Goal: Information Seeking & Learning: Learn about a topic

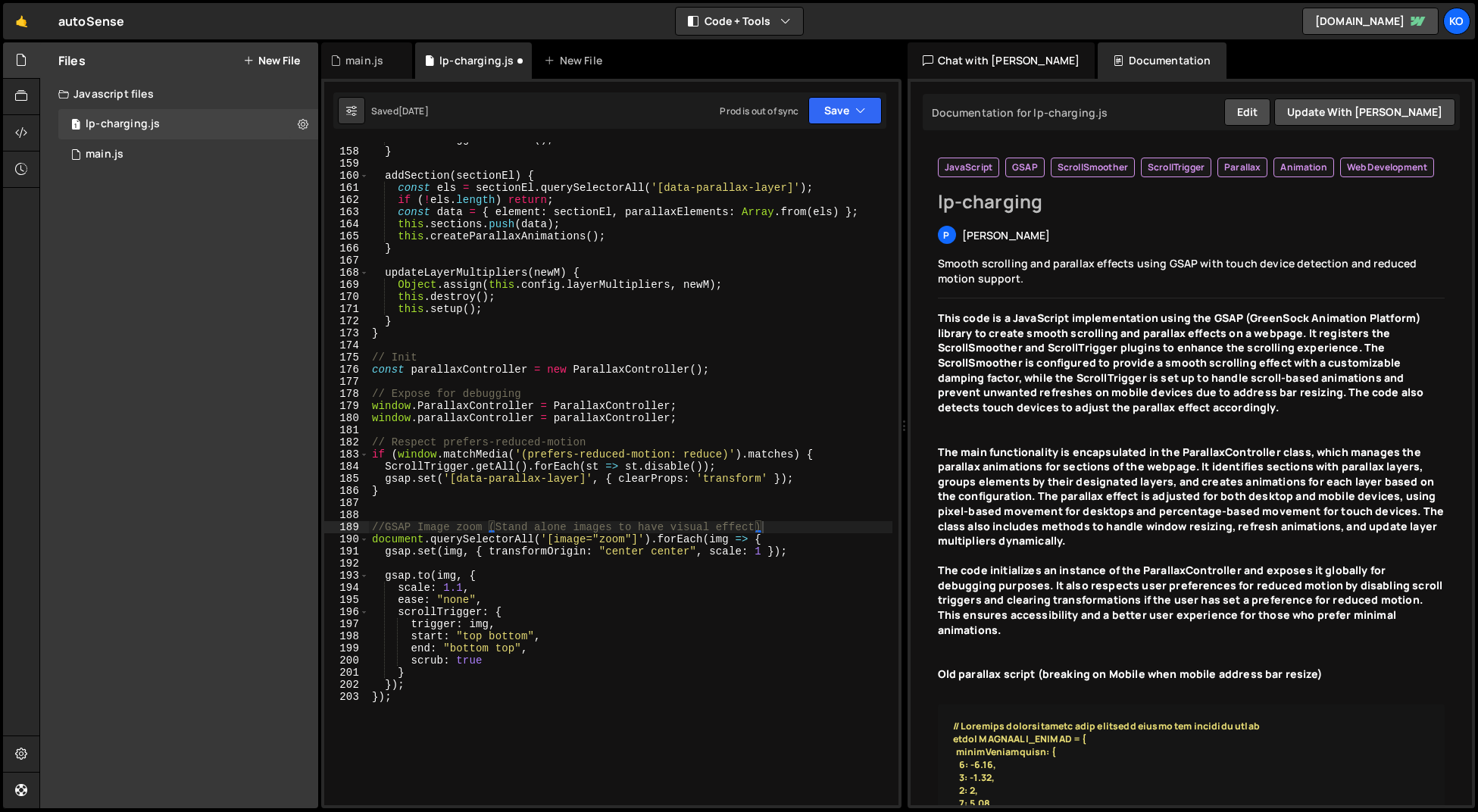
scroll to position [1936, 0]
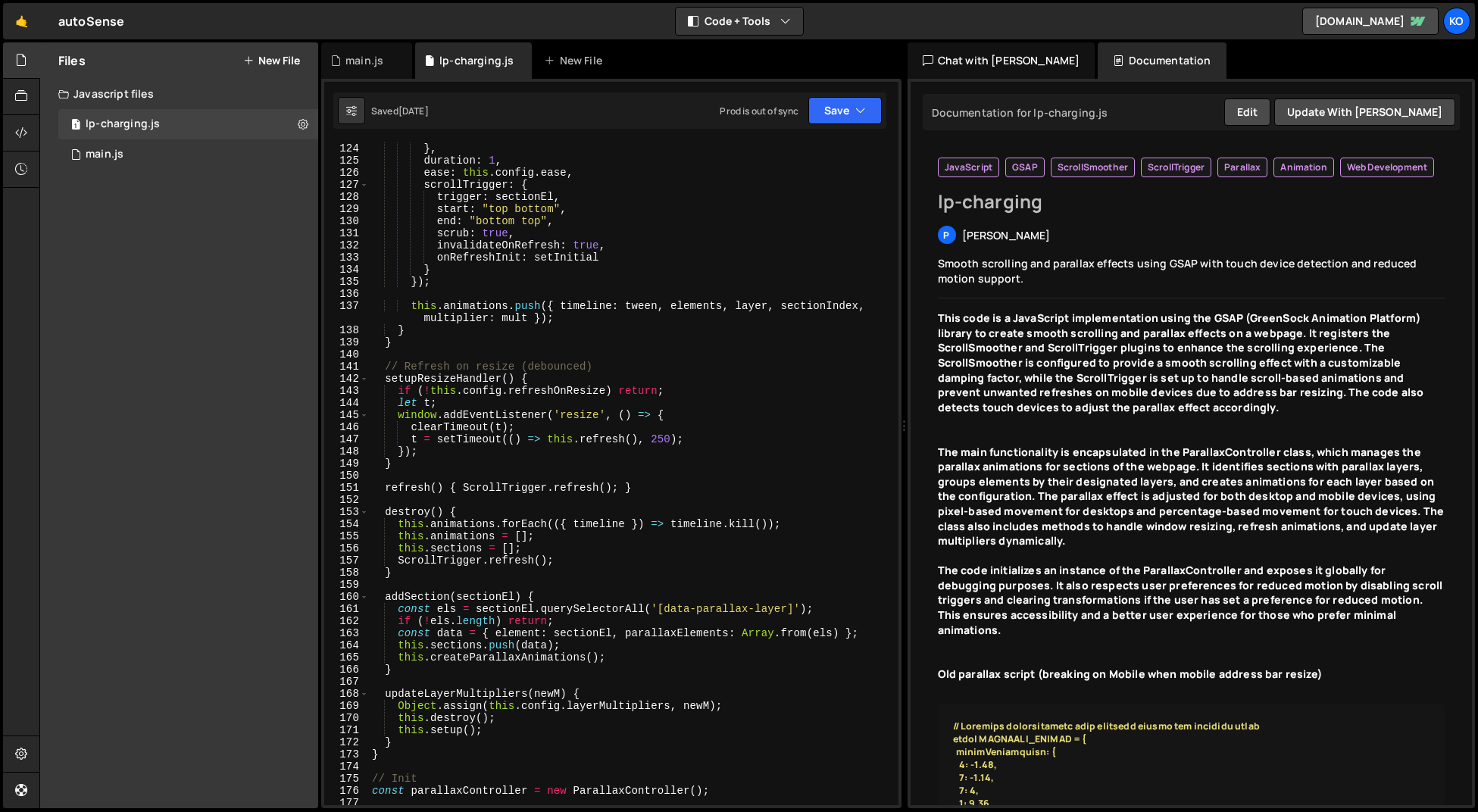
scroll to position [1489, 0]
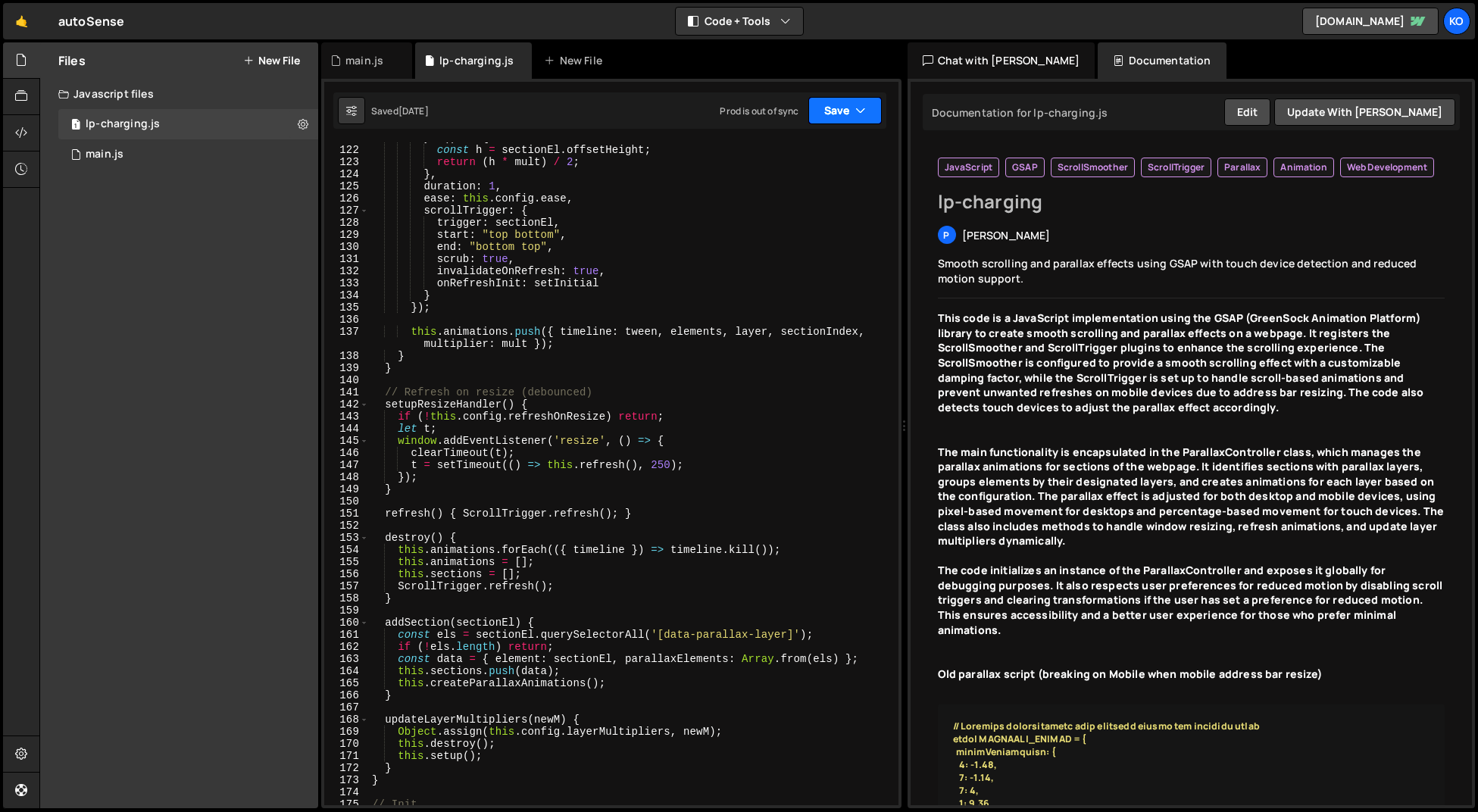
click at [861, 112] on icon "button" at bounding box center [860, 110] width 11 height 15
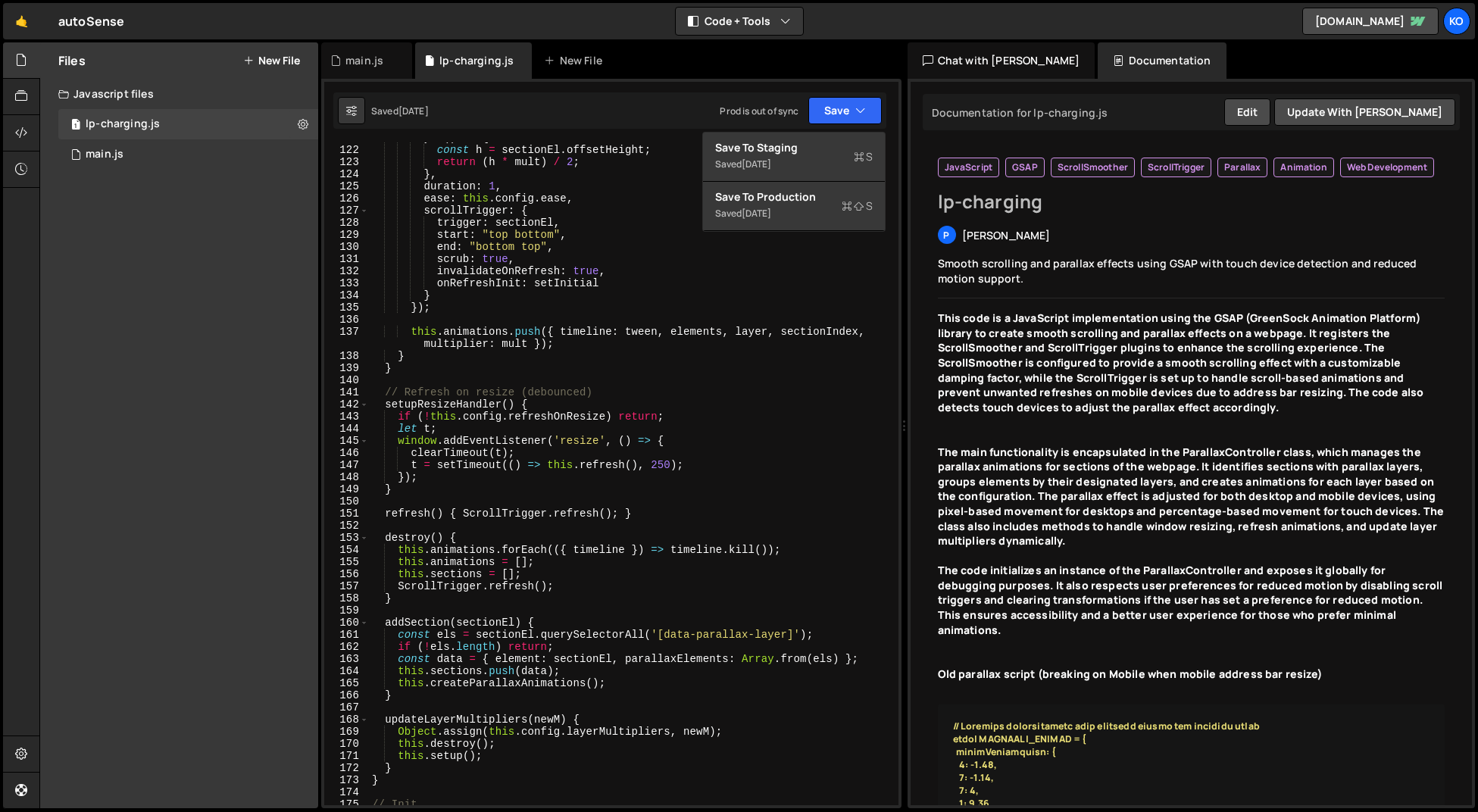
click at [871, 64] on div "main.js lp-charging.js New File" at bounding box center [611, 60] width 580 height 37
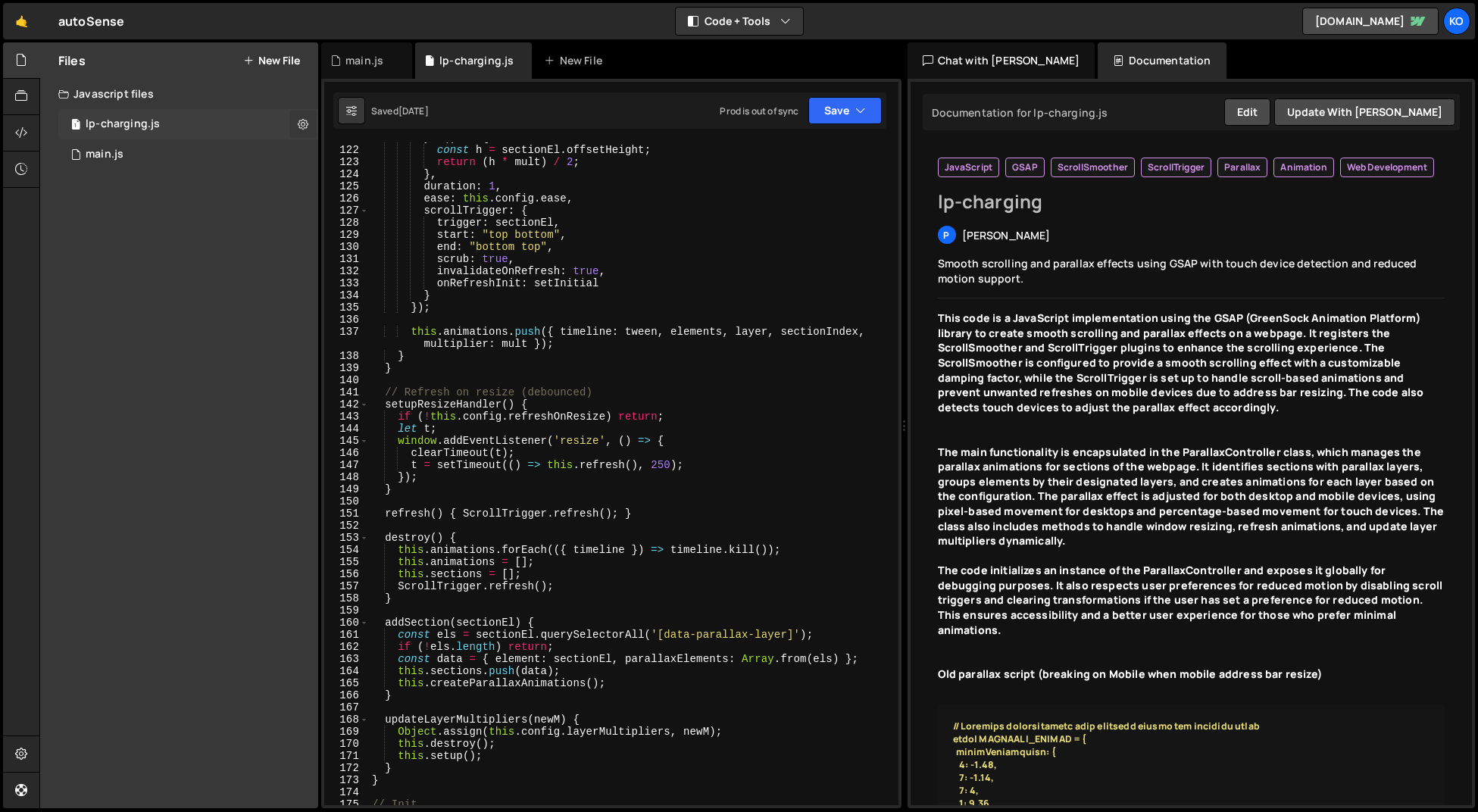
click at [302, 126] on icon at bounding box center [302, 124] width 11 height 15
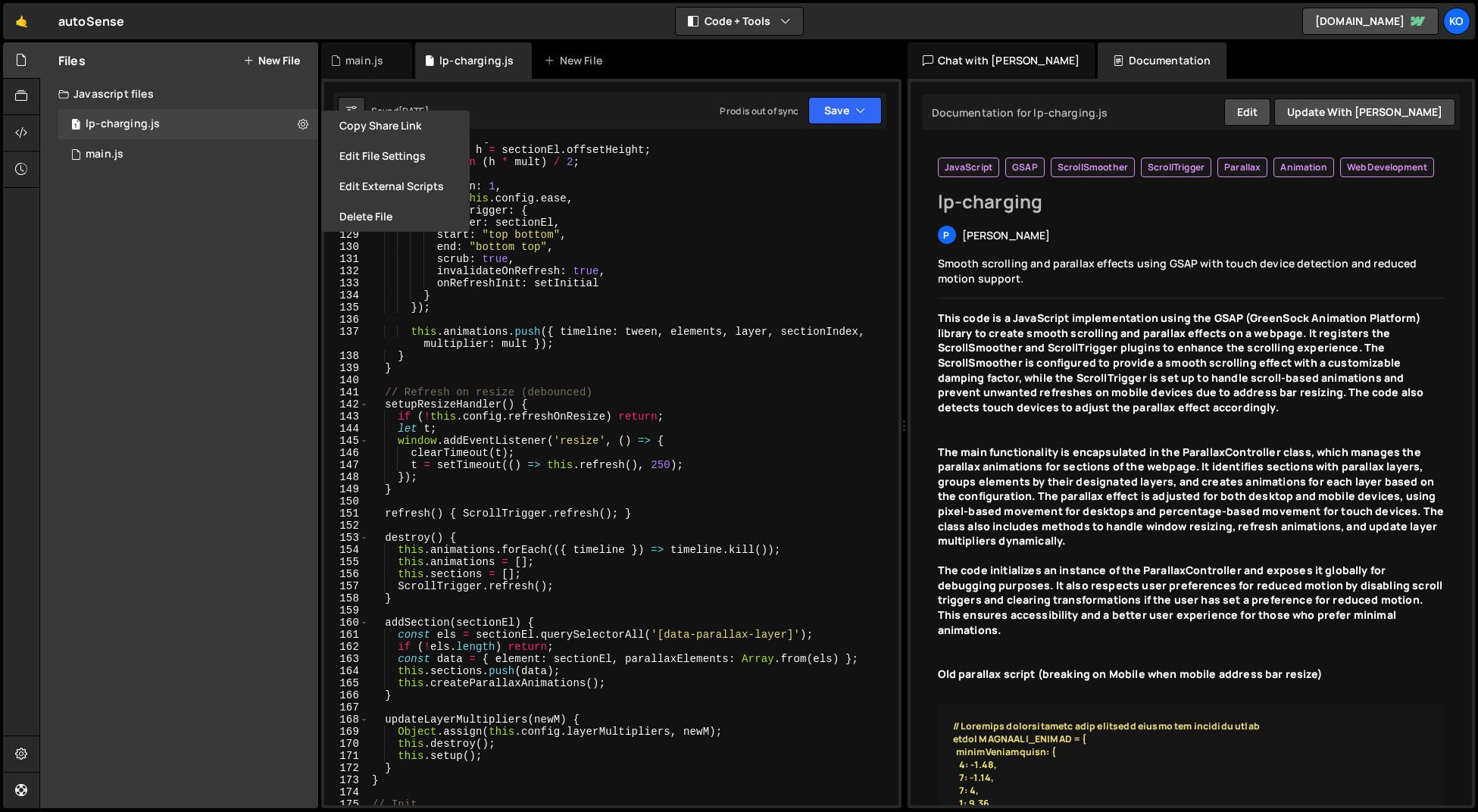
click at [260, 349] on div "Files New File Javascript files 1 lp-charging.js 0 1 main.js 0 CSS files Copy s…" at bounding box center [179, 425] width 278 height 766
click at [971, 59] on div "Chat with Slater AI" at bounding box center [1001, 60] width 188 height 37
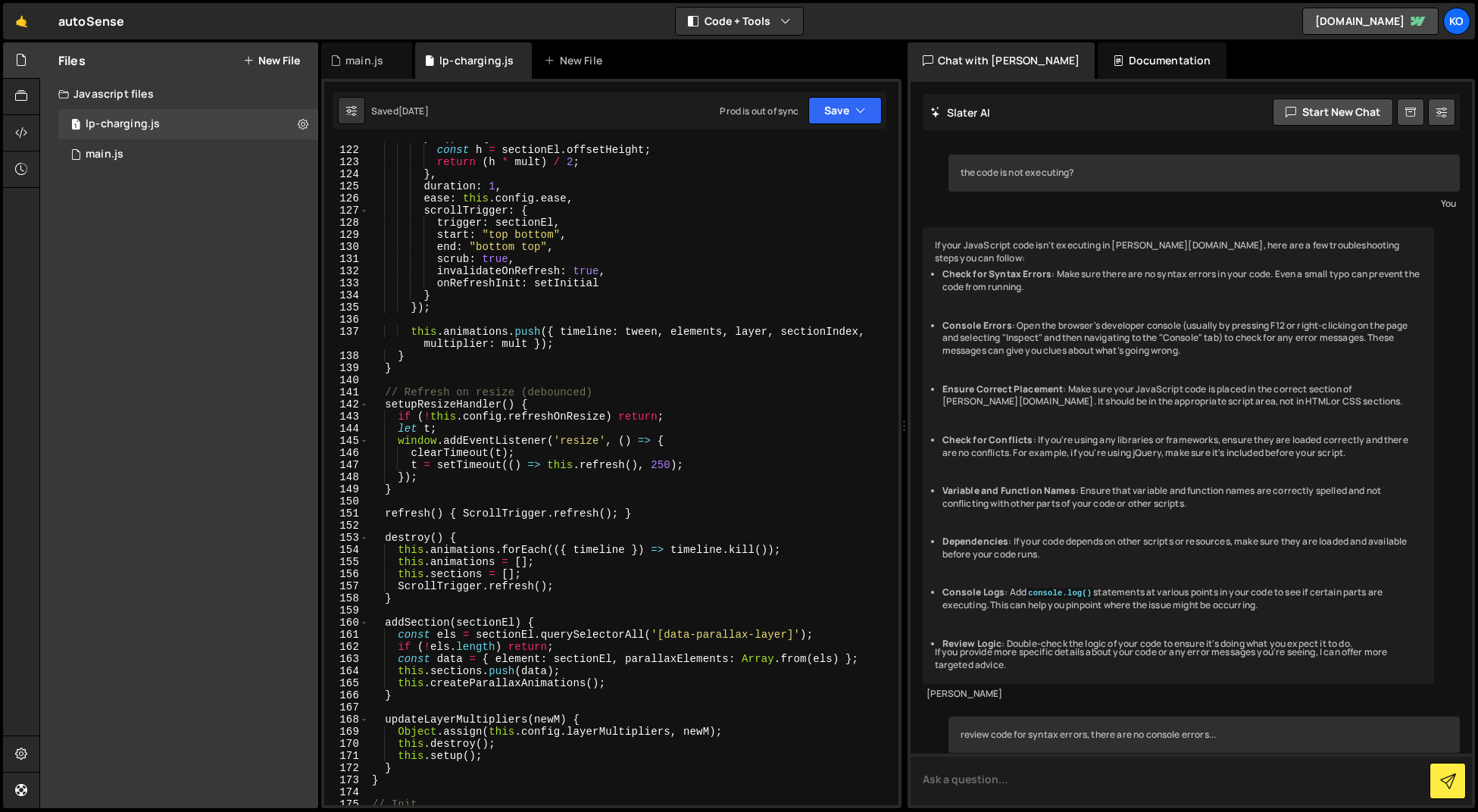
click at [1036, 780] on textarea at bounding box center [1191, 779] width 562 height 51
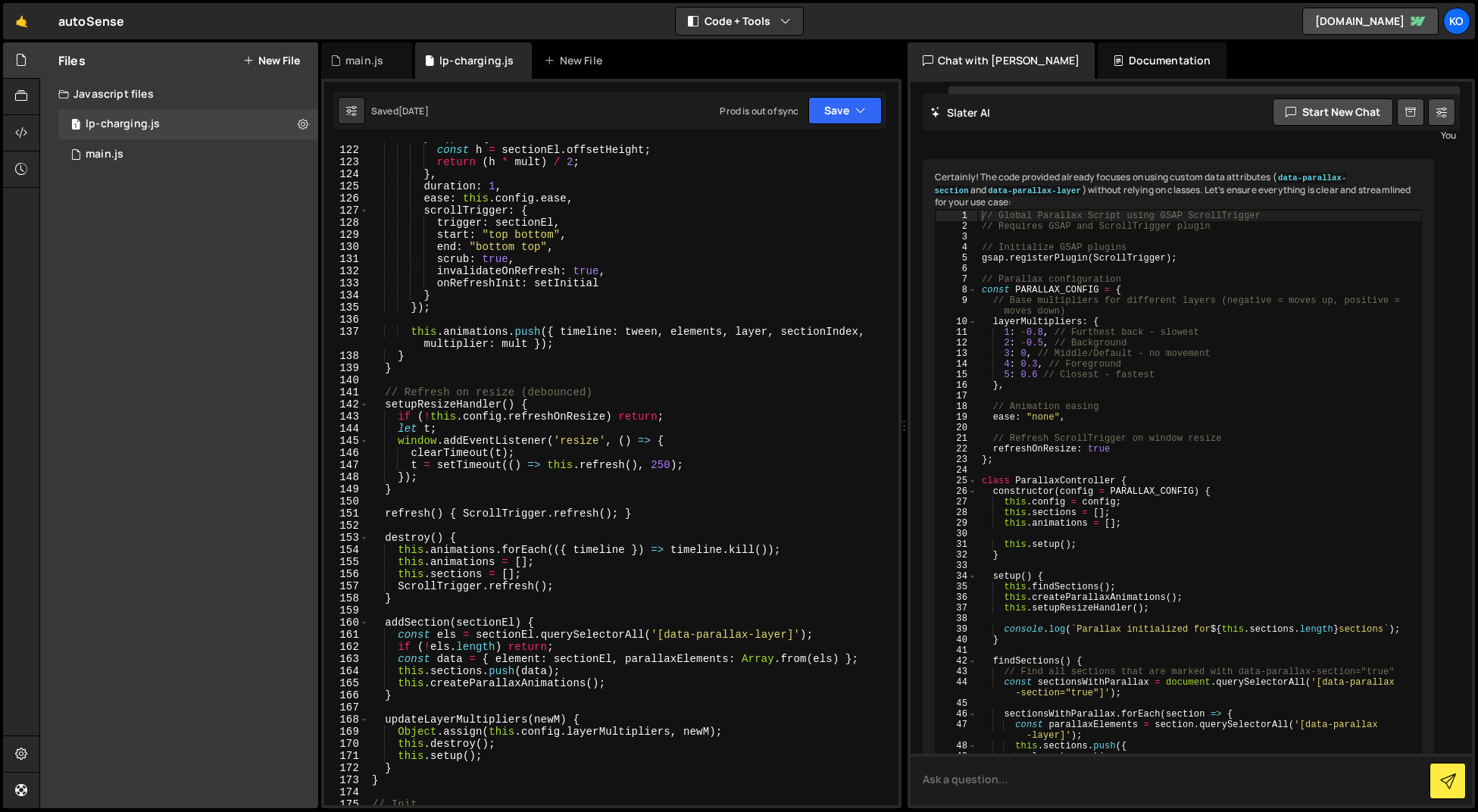
scroll to position [10836, 0]
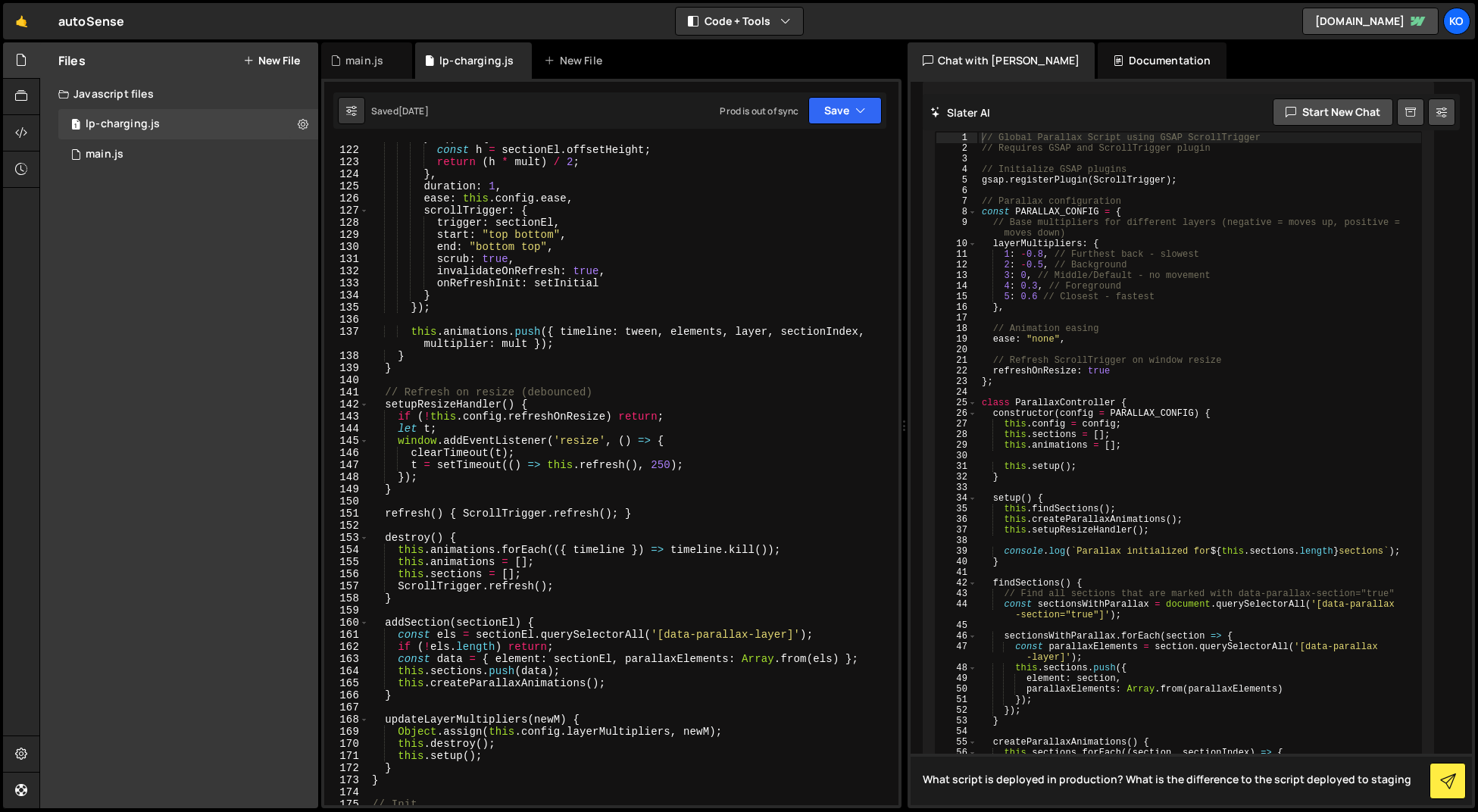
type textarea "What script is deployed in production? What is the difference to the script dep…"
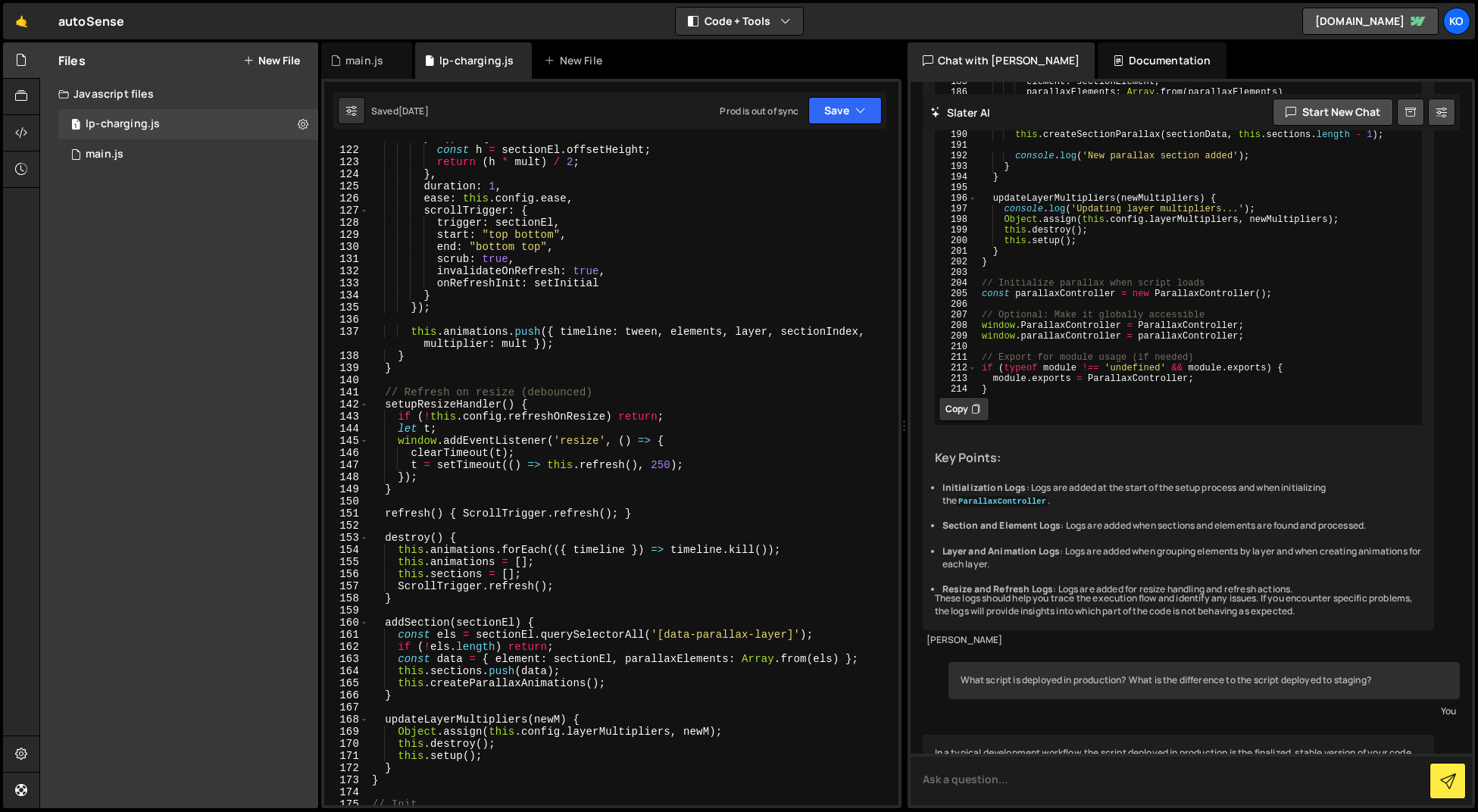
scroll to position [16454, 0]
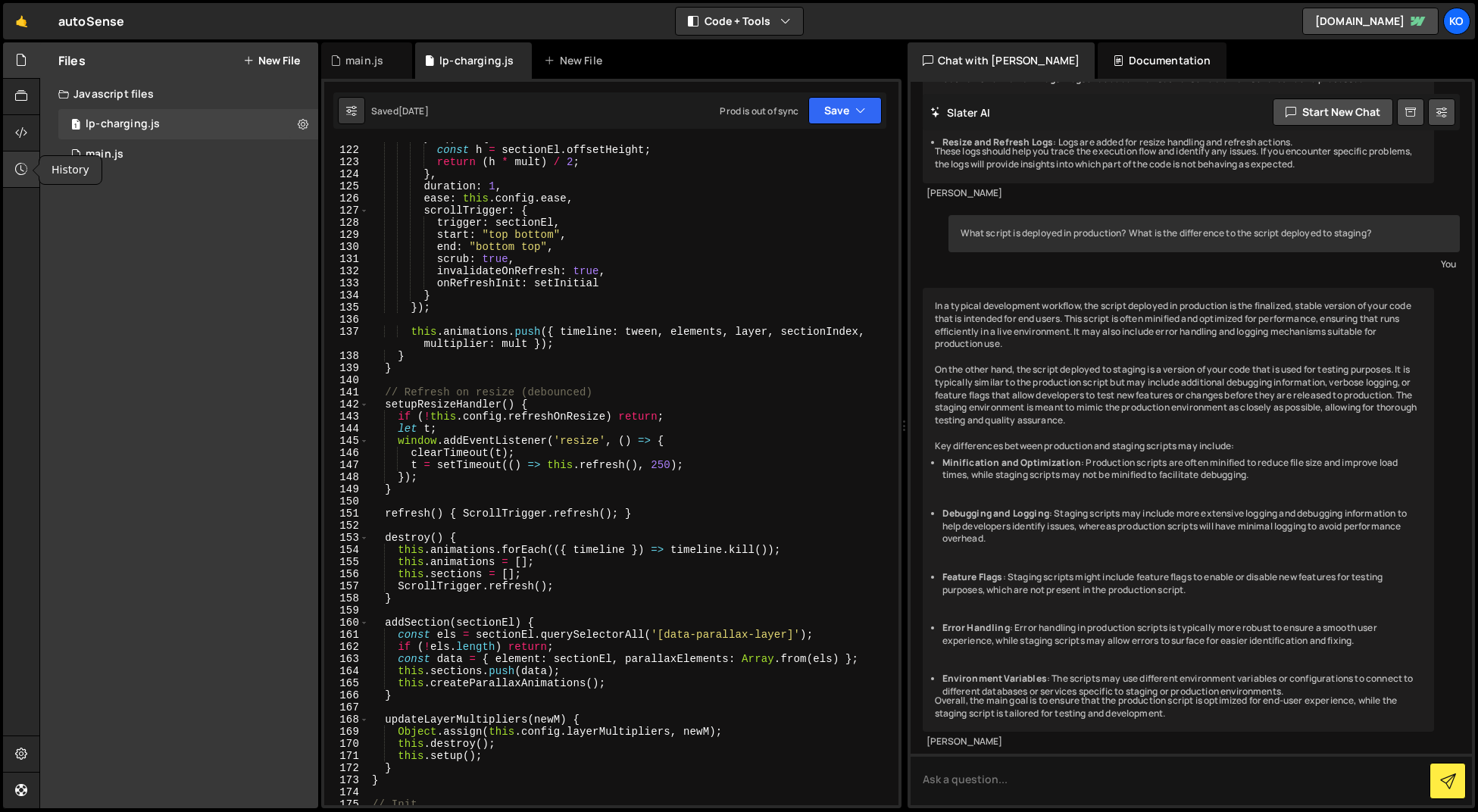
click at [20, 169] on icon at bounding box center [21, 169] width 12 height 16
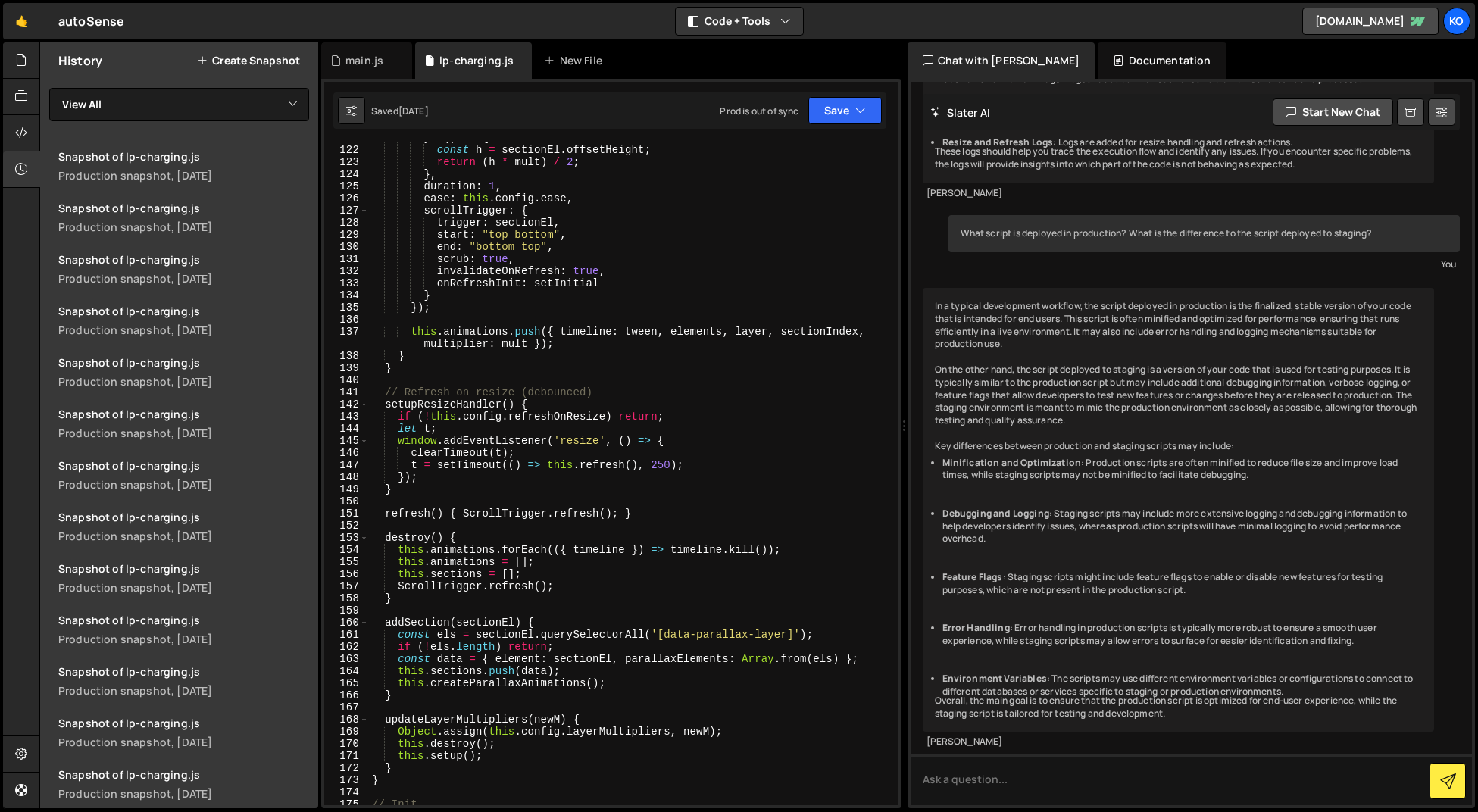
scroll to position [1396, 0]
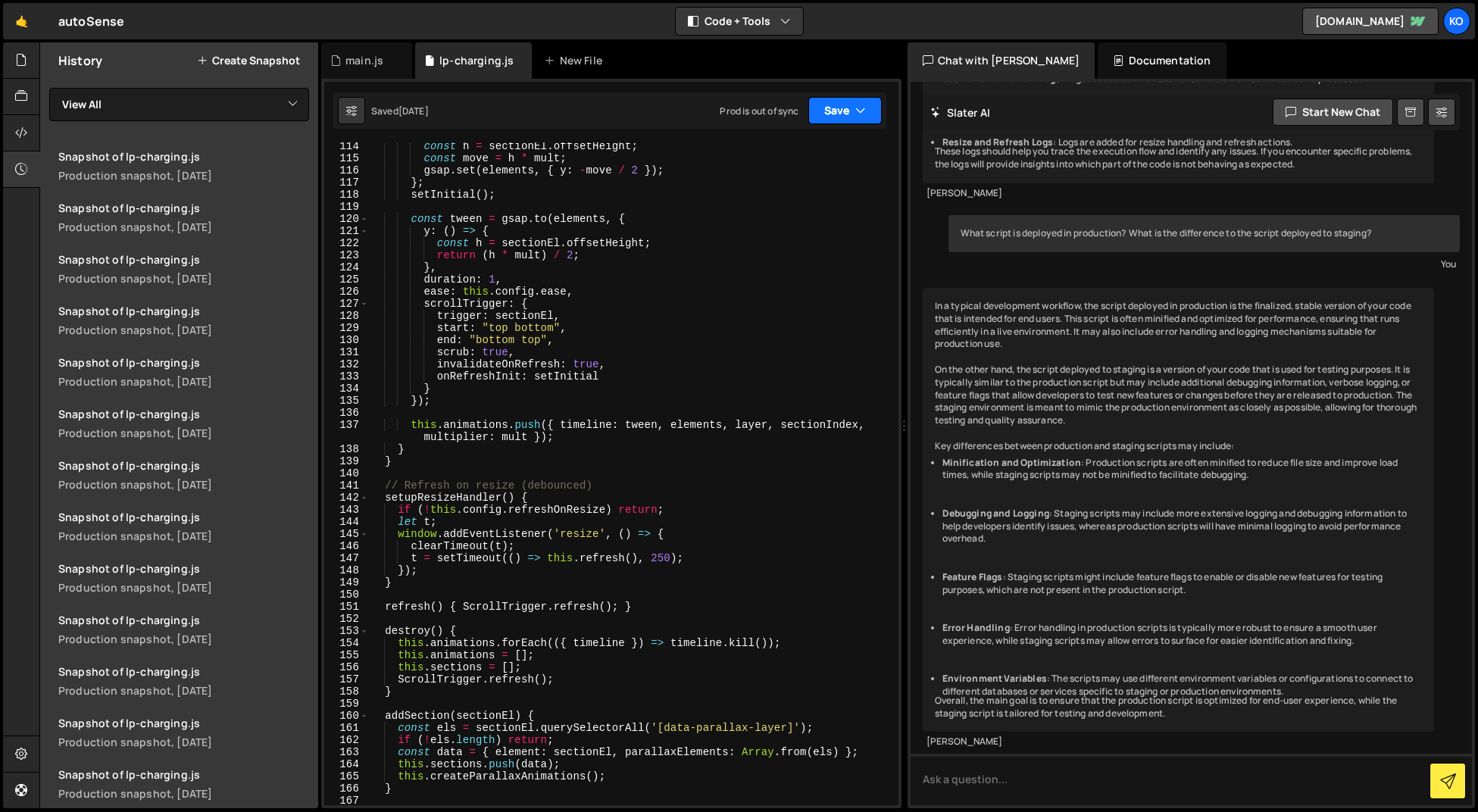
click at [861, 110] on icon "button" at bounding box center [860, 110] width 11 height 15
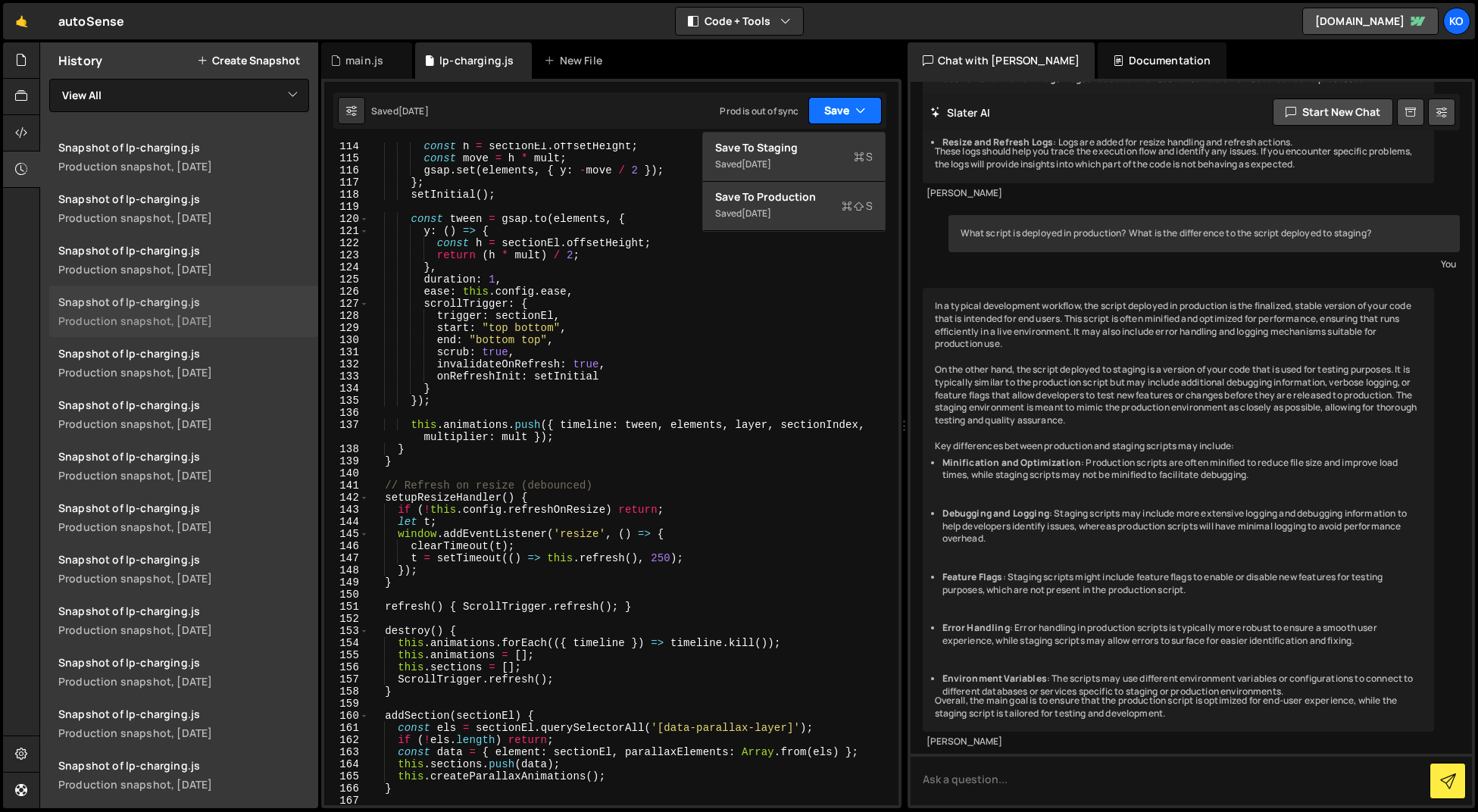
scroll to position [0, 0]
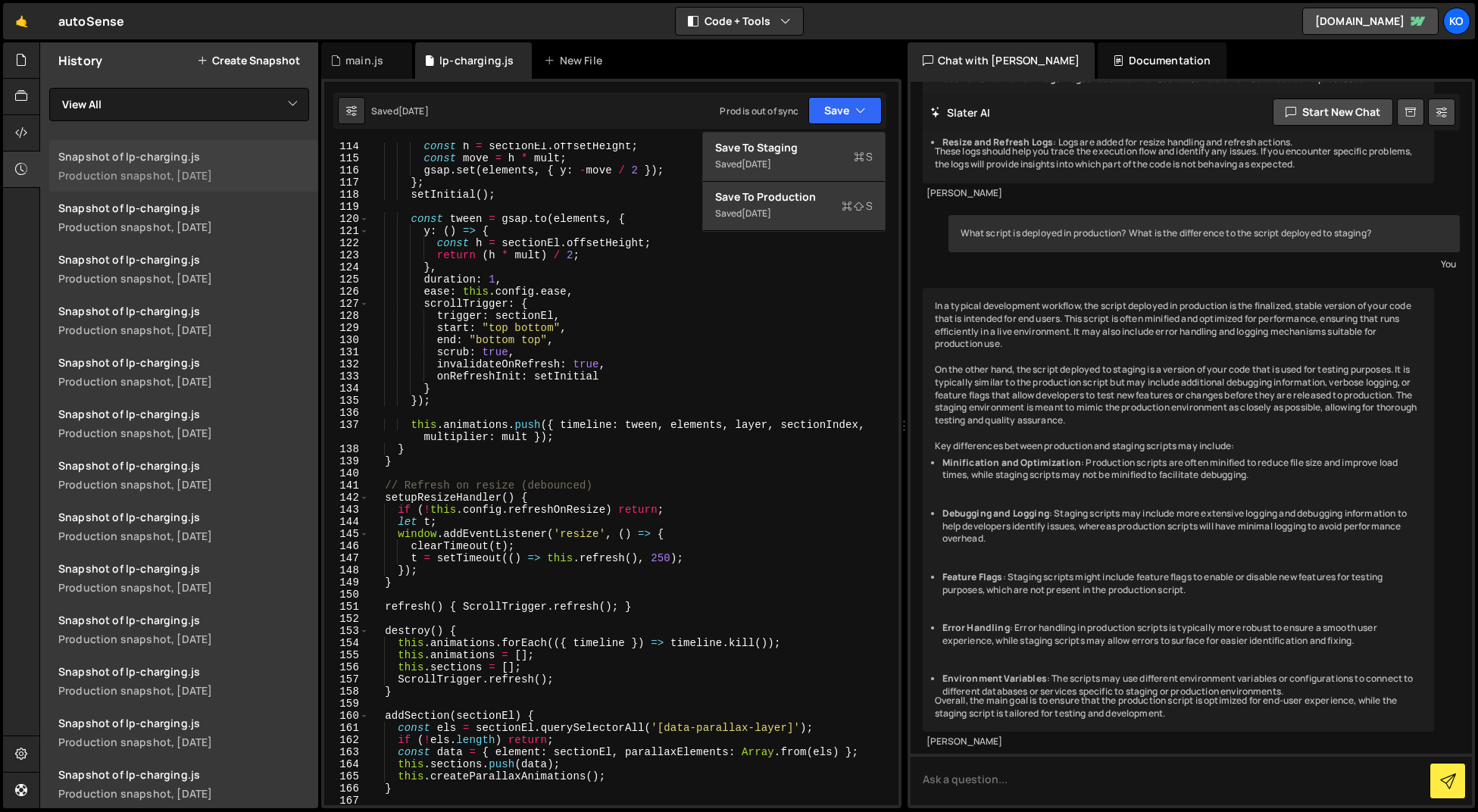
click at [99, 171] on div "Production snapshot, 4 days ago" at bounding box center [184, 175] width 251 height 15
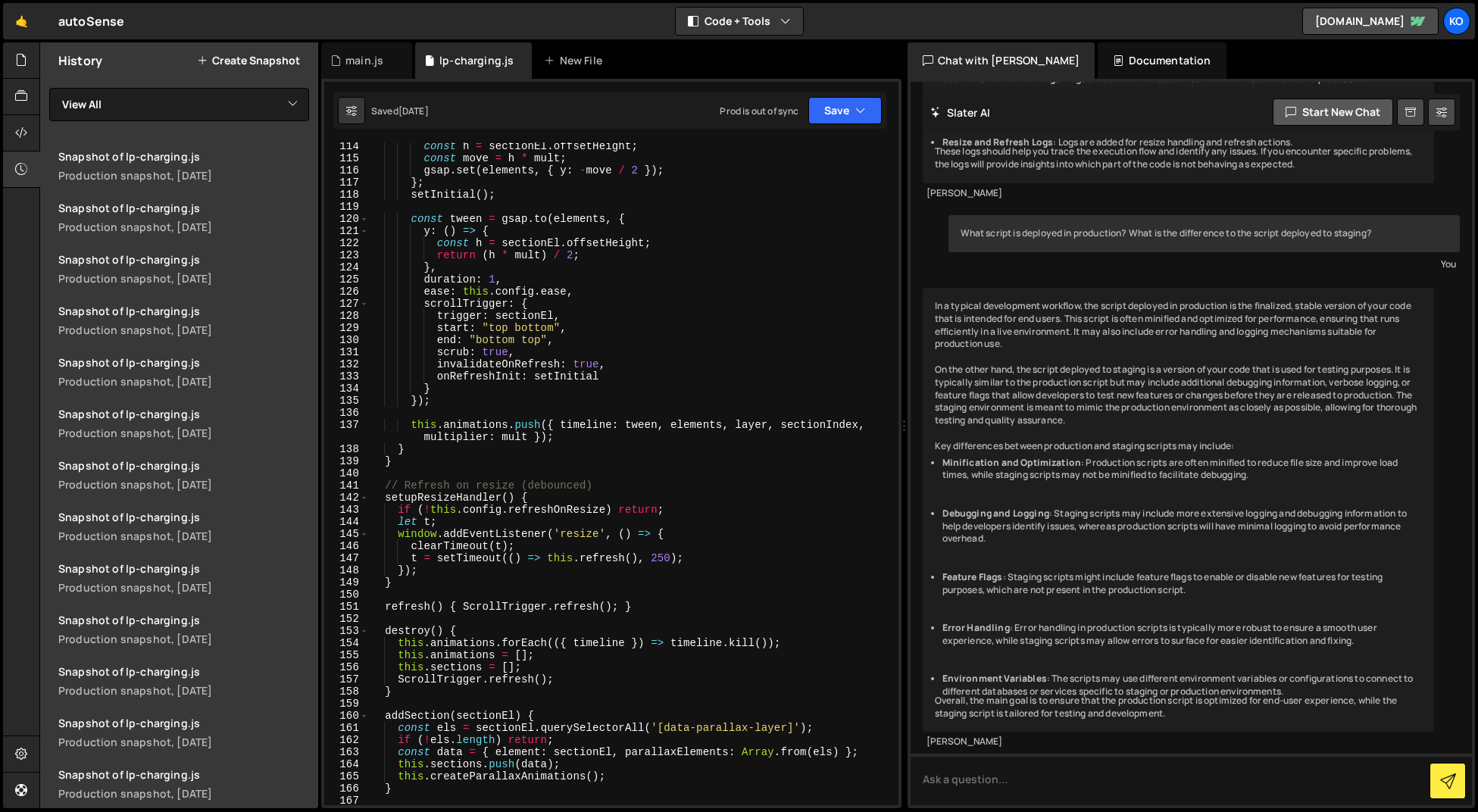
click at [1333, 114] on button "Start new chat" at bounding box center [1333, 112] width 121 height 27
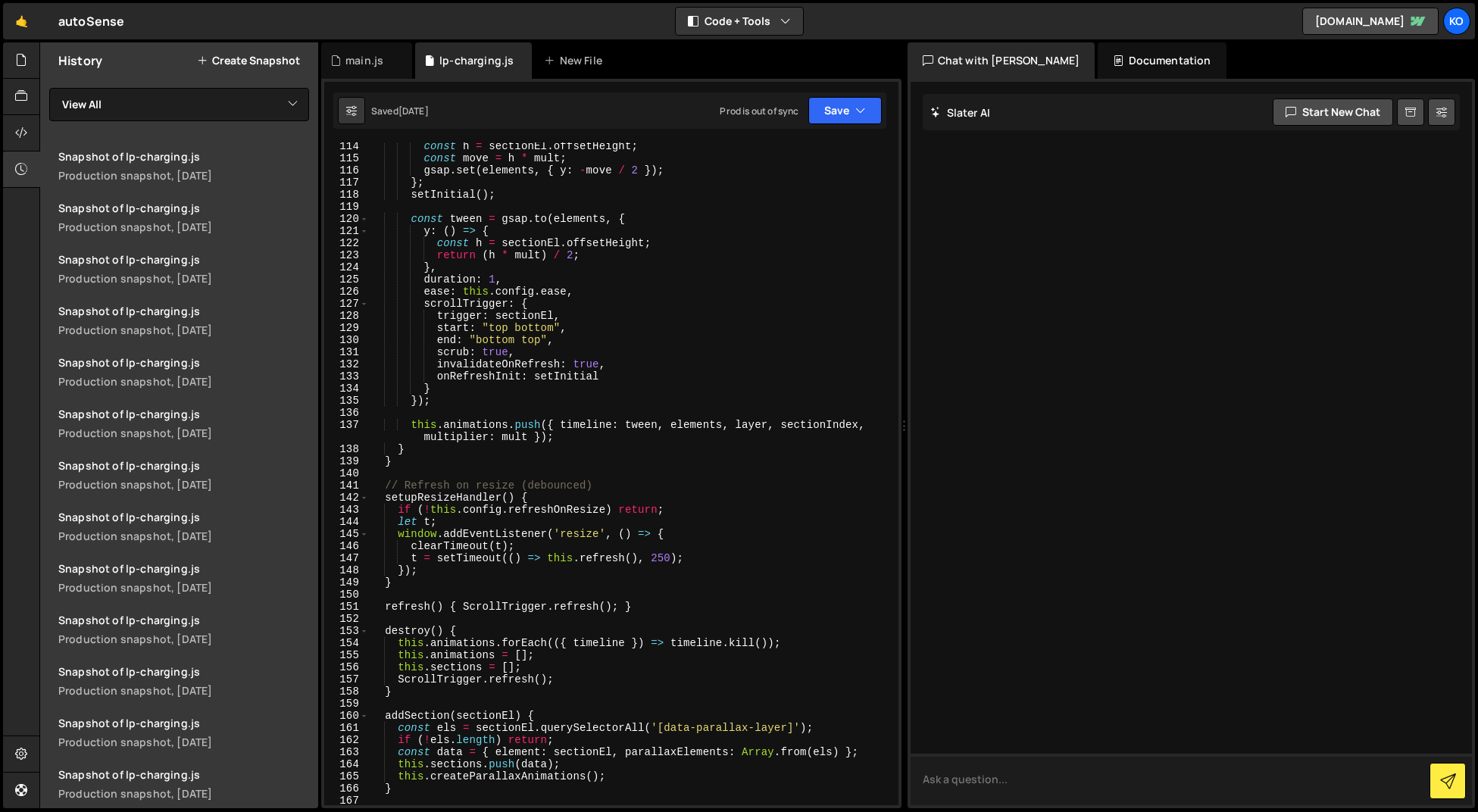
click at [1035, 780] on textarea at bounding box center [1191, 779] width 562 height 51
paste textarea "//GSAP Scroll smoother gsap.registerPlugin(ScrollSmoother); ScrollSmoother.crea…"
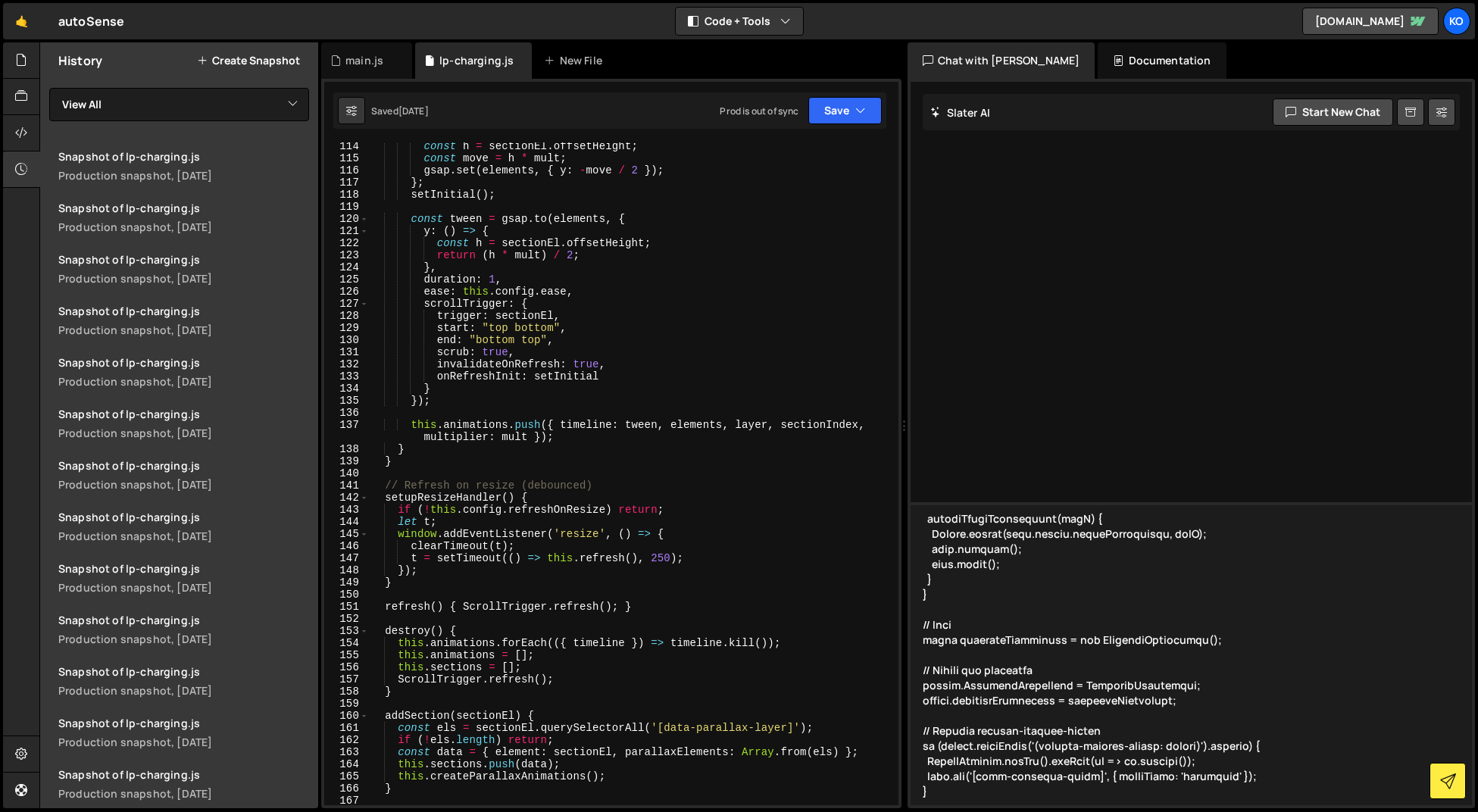
click at [970, 625] on textarea at bounding box center [1191, 654] width 562 height 303
drag, startPoint x: 973, startPoint y: 515, endPoint x: 984, endPoint y: 642, distance: 127.5
click at [983, 643] on textarea at bounding box center [1191, 654] width 562 height 303
click at [1026, 716] on textarea at bounding box center [1191, 654] width 562 height 303
drag, startPoint x: 1037, startPoint y: 742, endPoint x: 975, endPoint y: 435, distance: 313.2
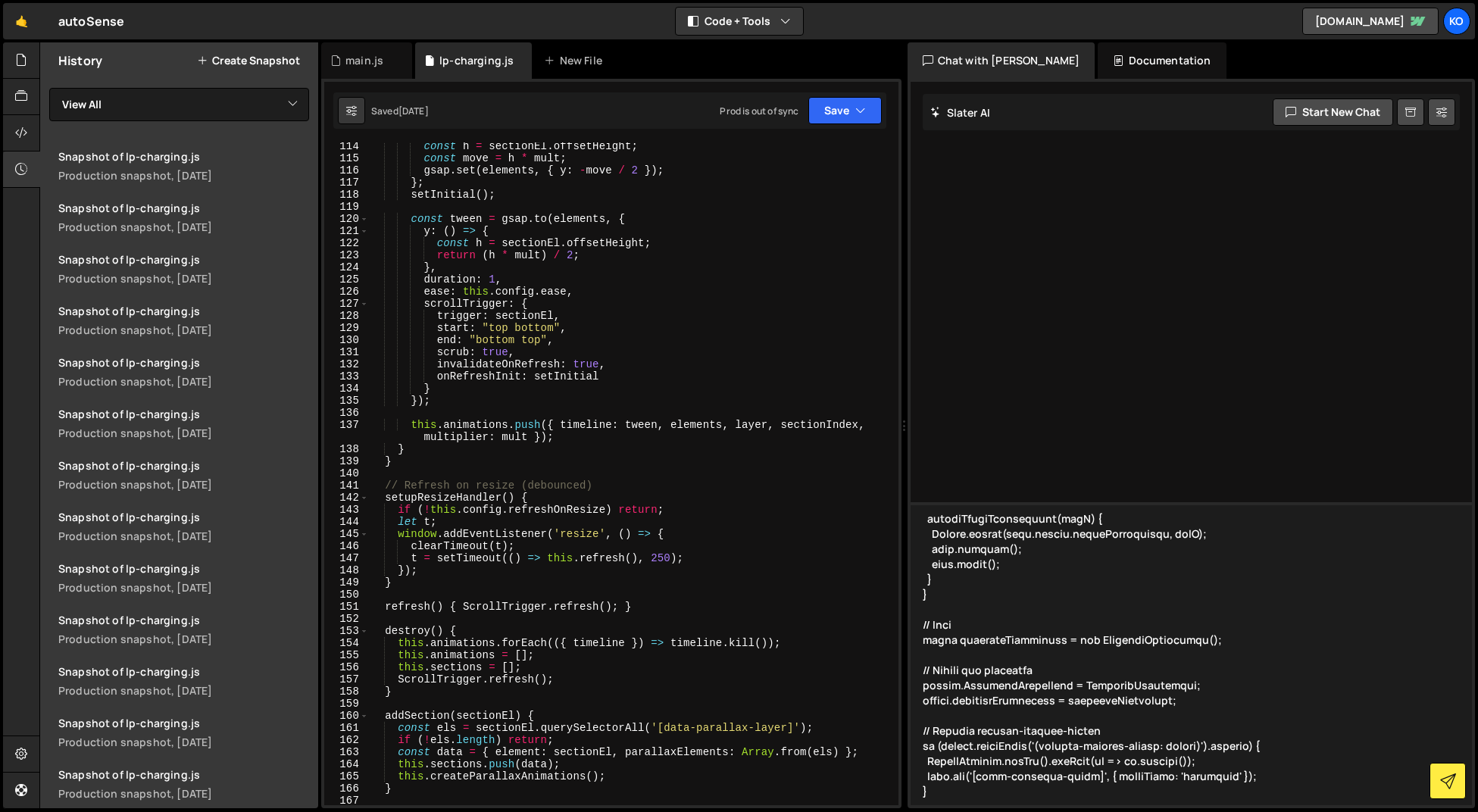
click at [975, 435] on div "Slater AI Start new chat Select a page to chat with Slater" at bounding box center [1191, 443] width 562 height 723
click at [1135, 568] on textarea at bounding box center [1191, 654] width 562 height 303
click at [971, 790] on textarea at bounding box center [1191, 654] width 562 height 303
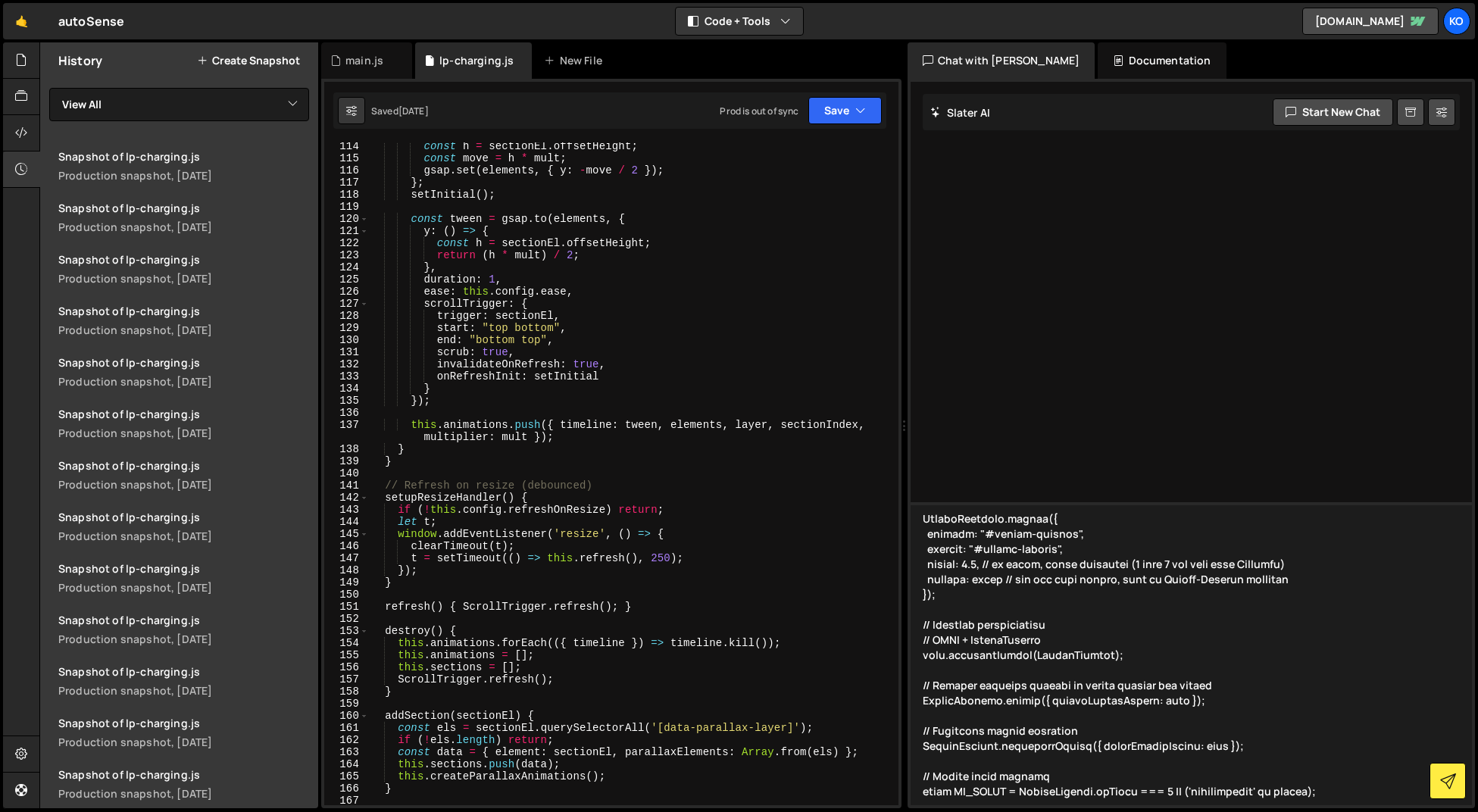
scroll to position [0, 0]
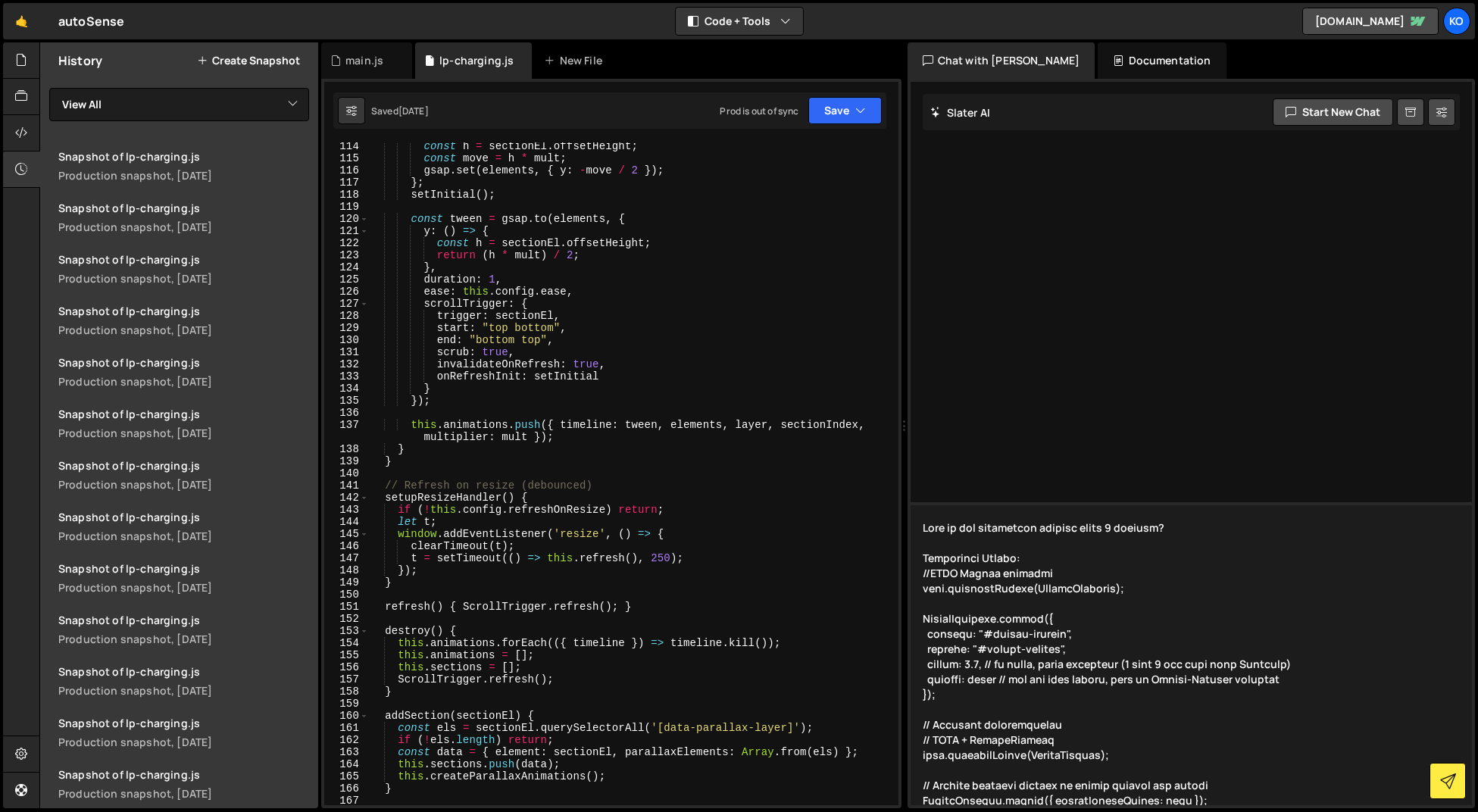
type textarea "What is the difference between these 2 scripts? Production Script: //GSAP Scrol…"
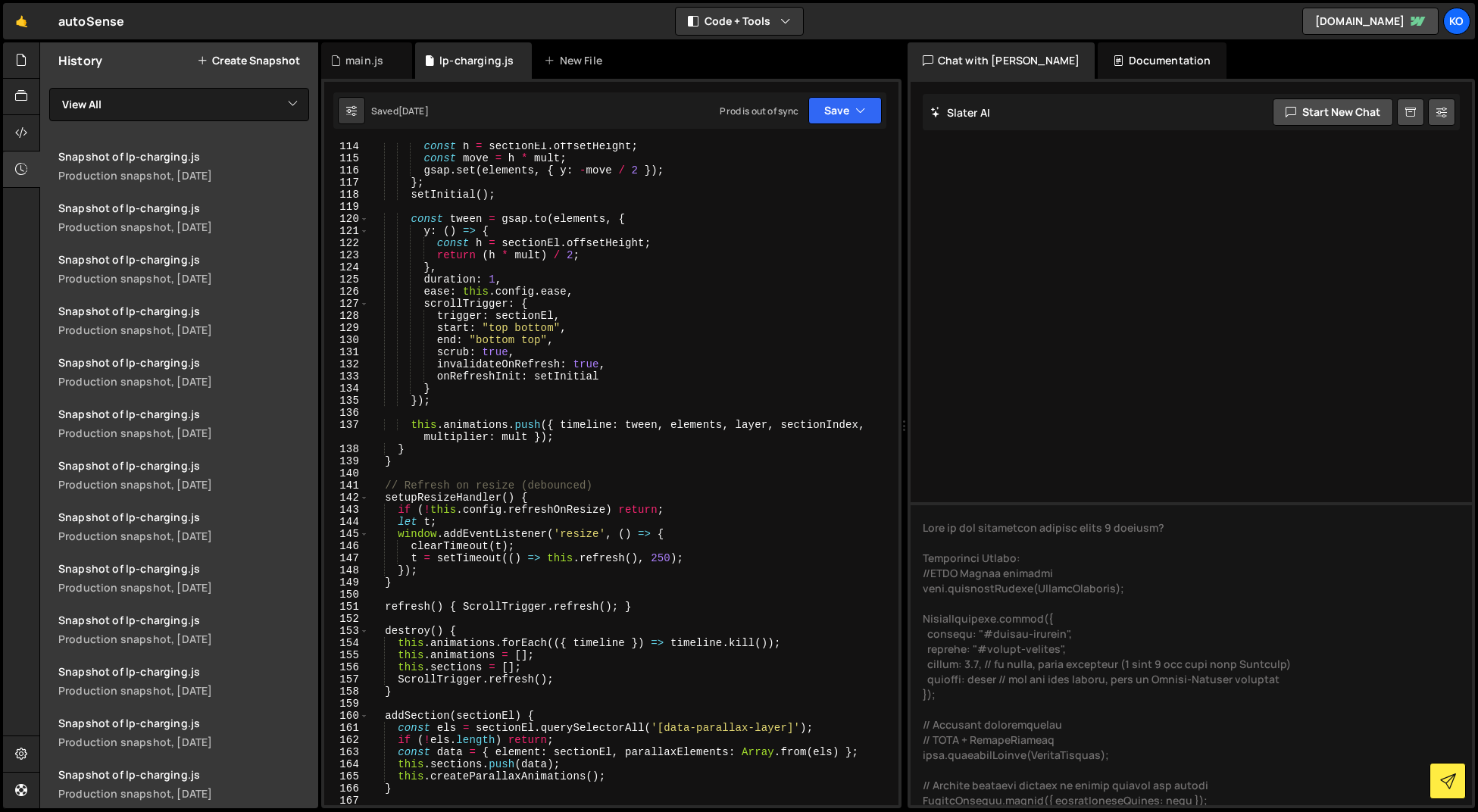
click at [743, 298] on div "const h = sectionEl . offsetHeight ; const move = h * mult ; gsap . set ( eleme…" at bounding box center [630, 483] width 523 height 687
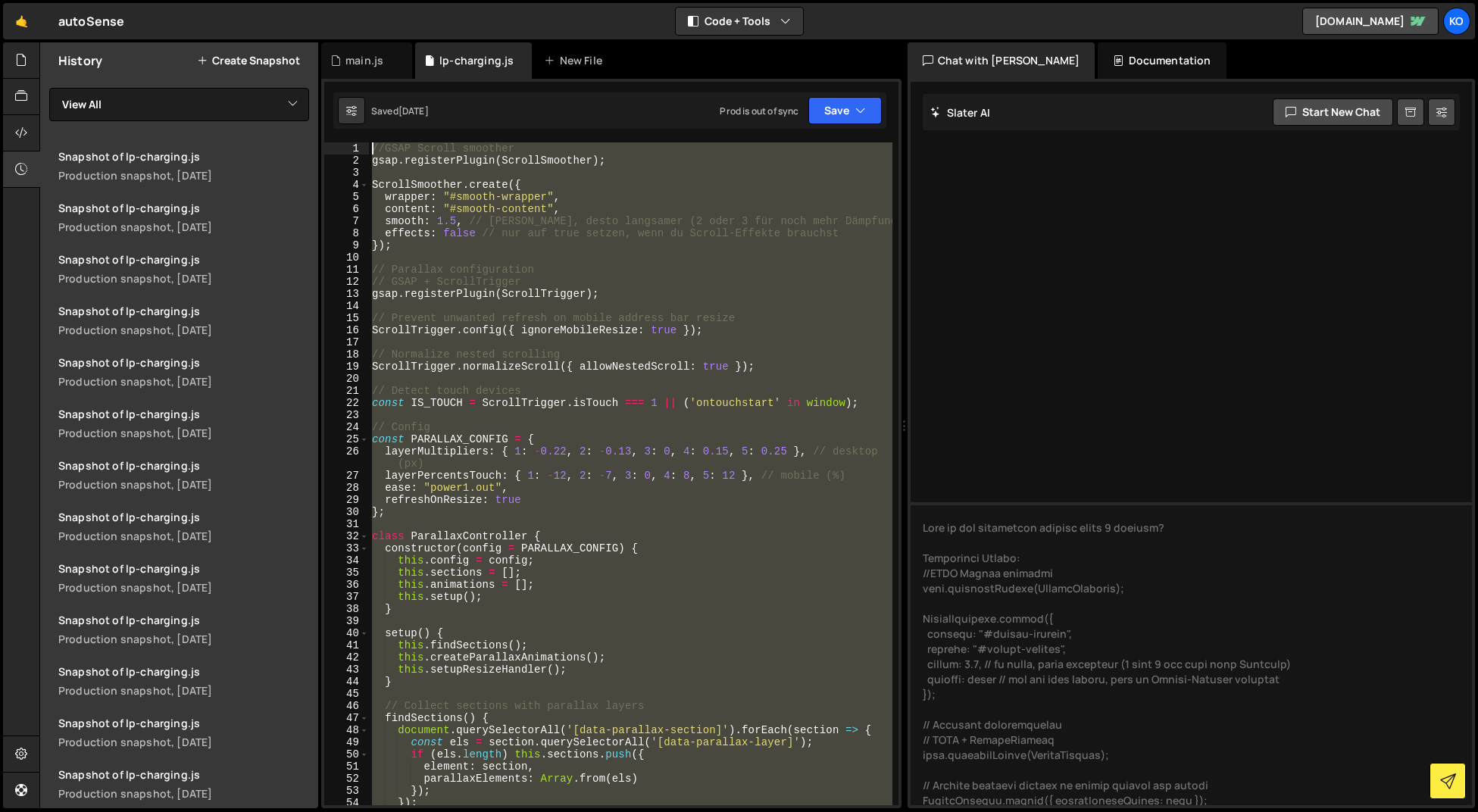
drag, startPoint x: 435, startPoint y: 475, endPoint x: 385, endPoint y: 27, distance: 450.8
click at [385, 27] on div "Hold on a sec... Are you certain you wish to leave this page? Any changes you'v…" at bounding box center [739, 406] width 1478 height 812
type textarea "//GSAP Scroll smoother gsap.registerPlugin(ScrollSmoother);"
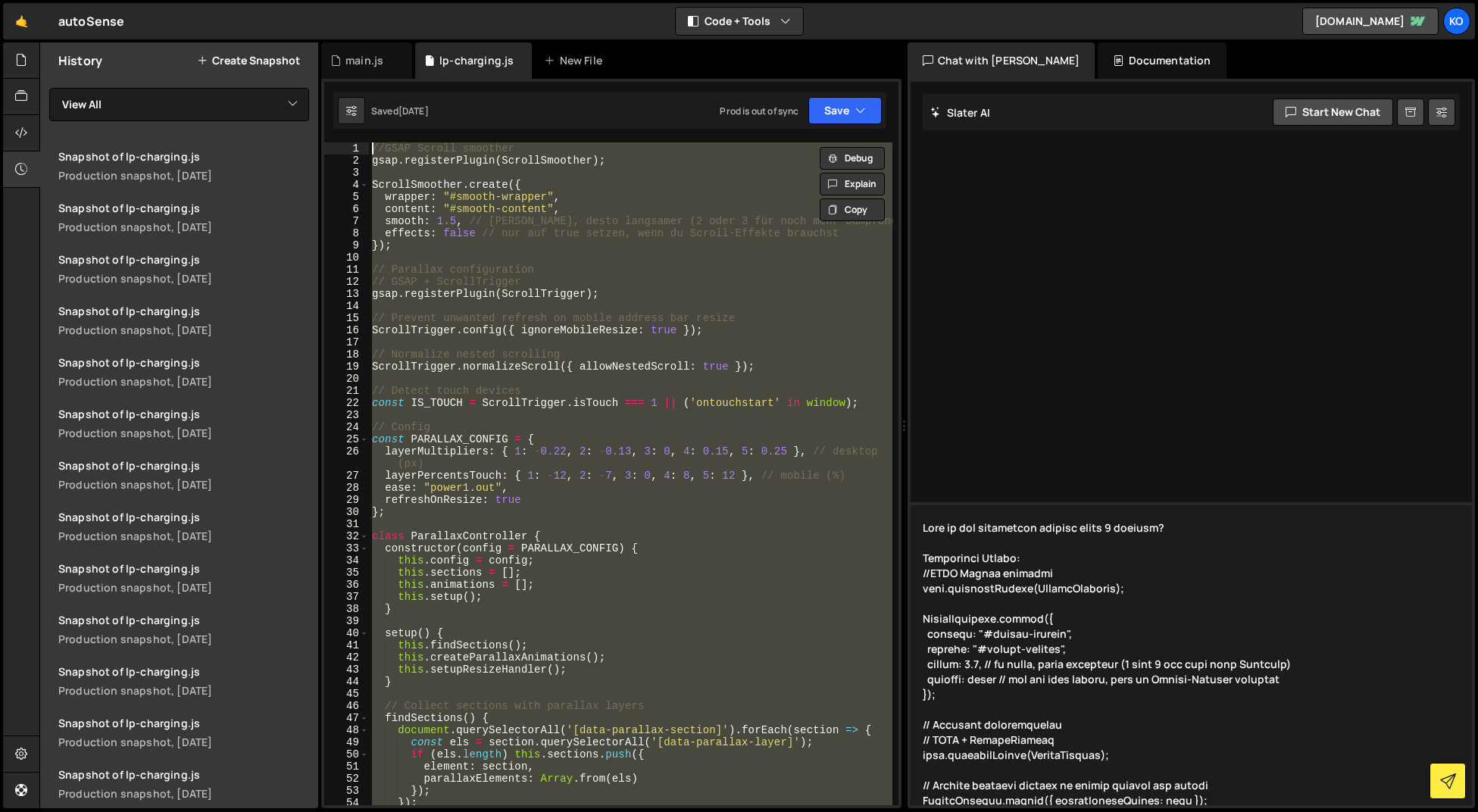
click at [1192, 533] on textarea at bounding box center [1191, 654] width 562 height 303
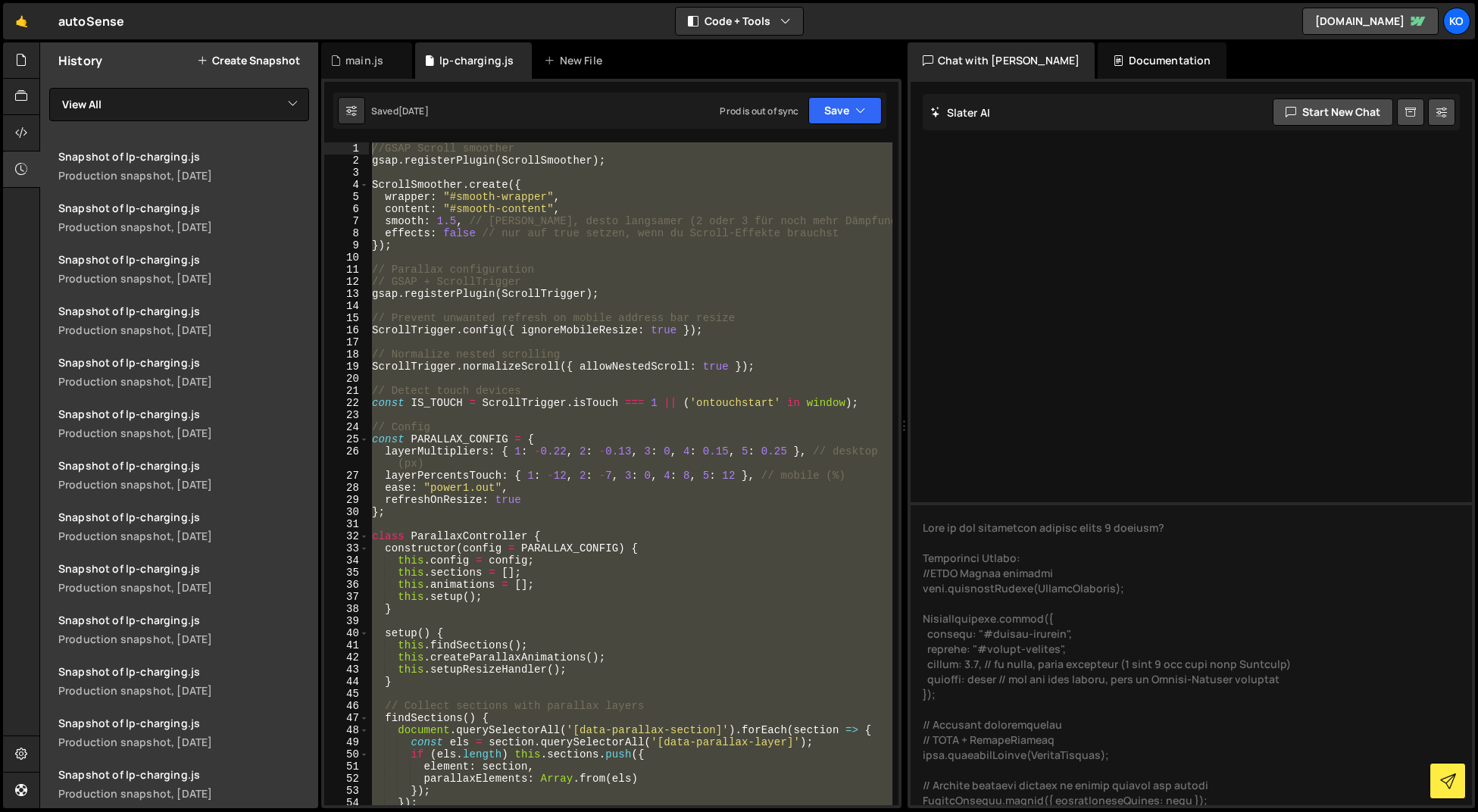
click at [1041, 422] on div at bounding box center [1191, 443] width 562 height 723
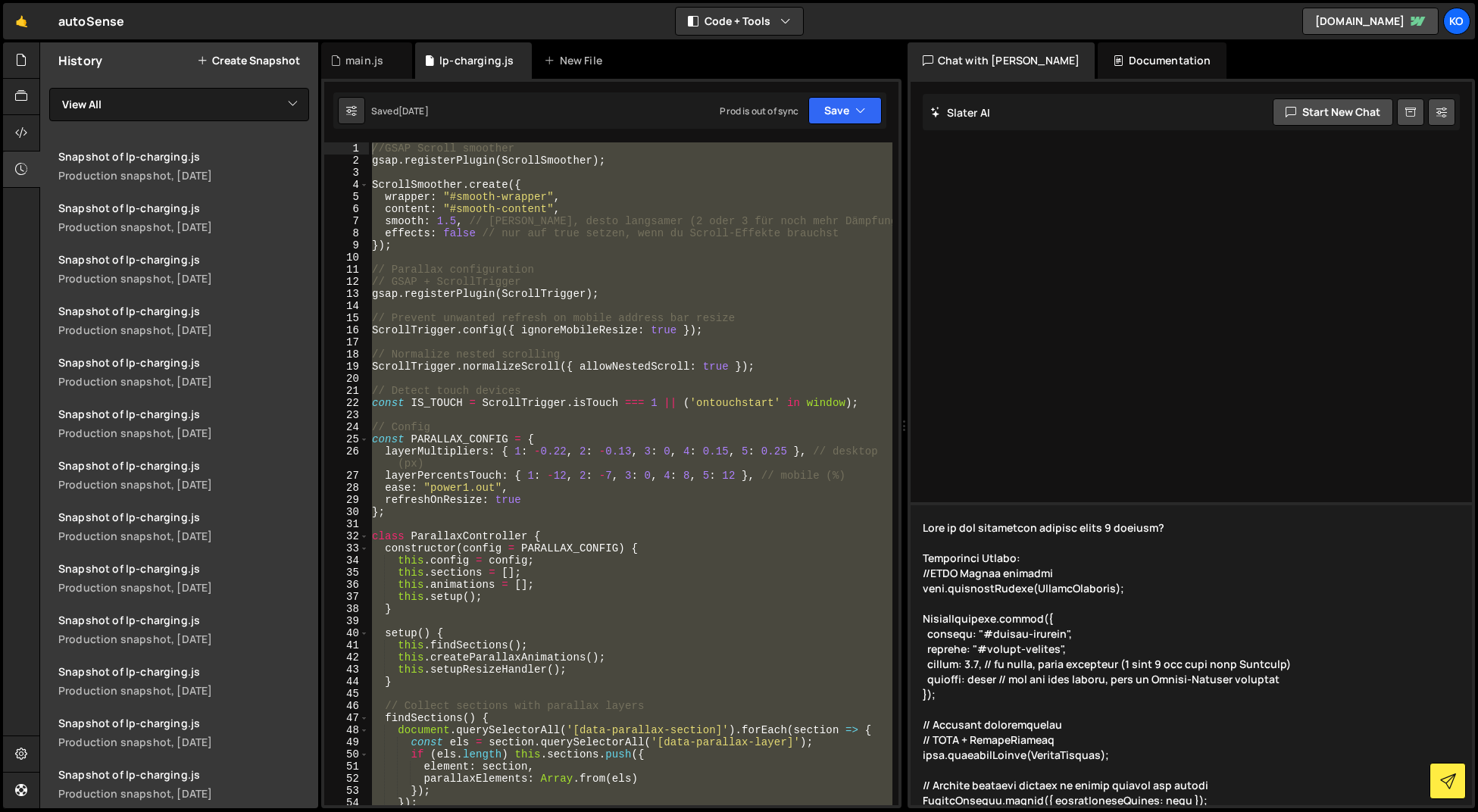
click at [1054, 608] on textarea at bounding box center [1191, 654] width 562 height 303
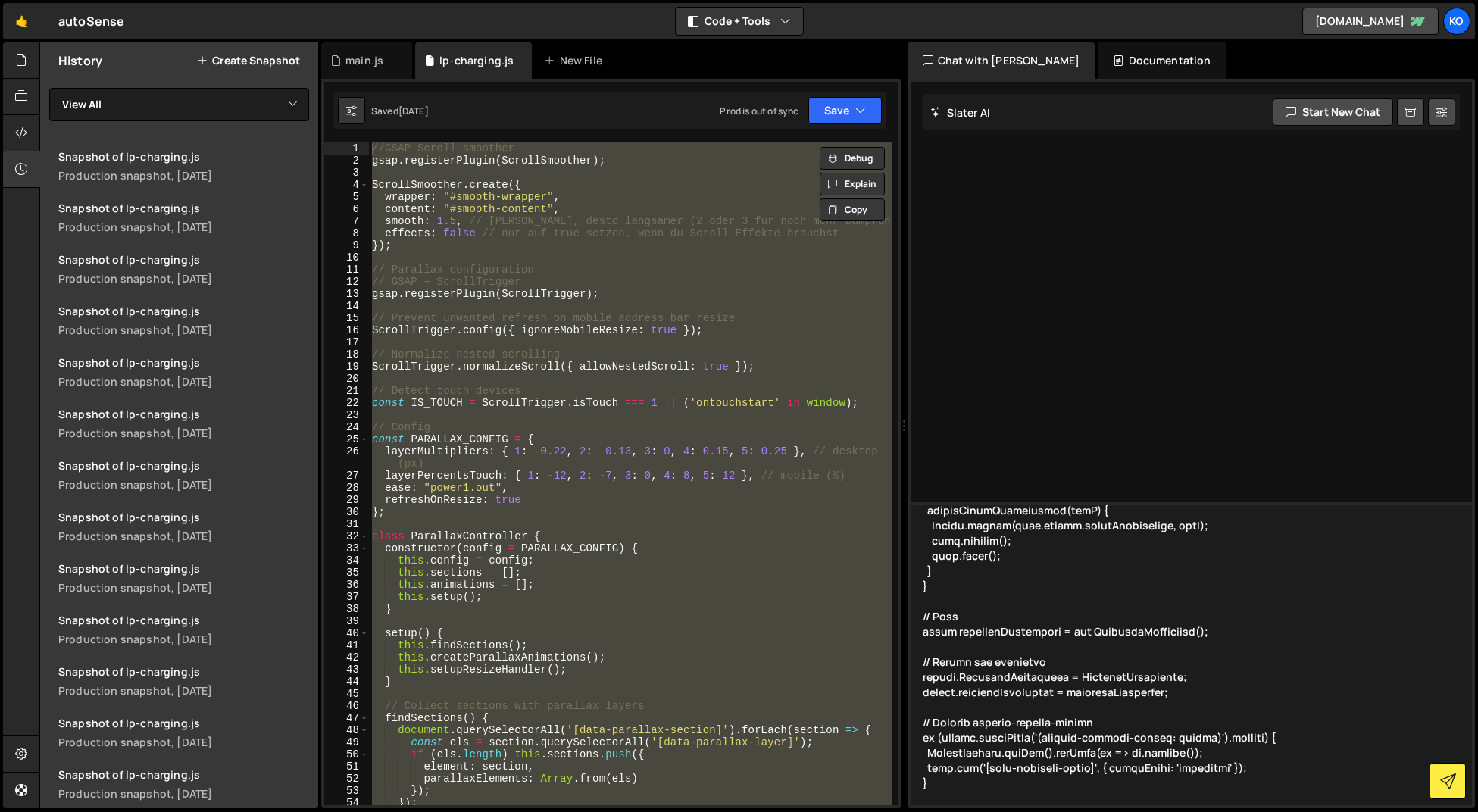
scroll to position [2623, 0]
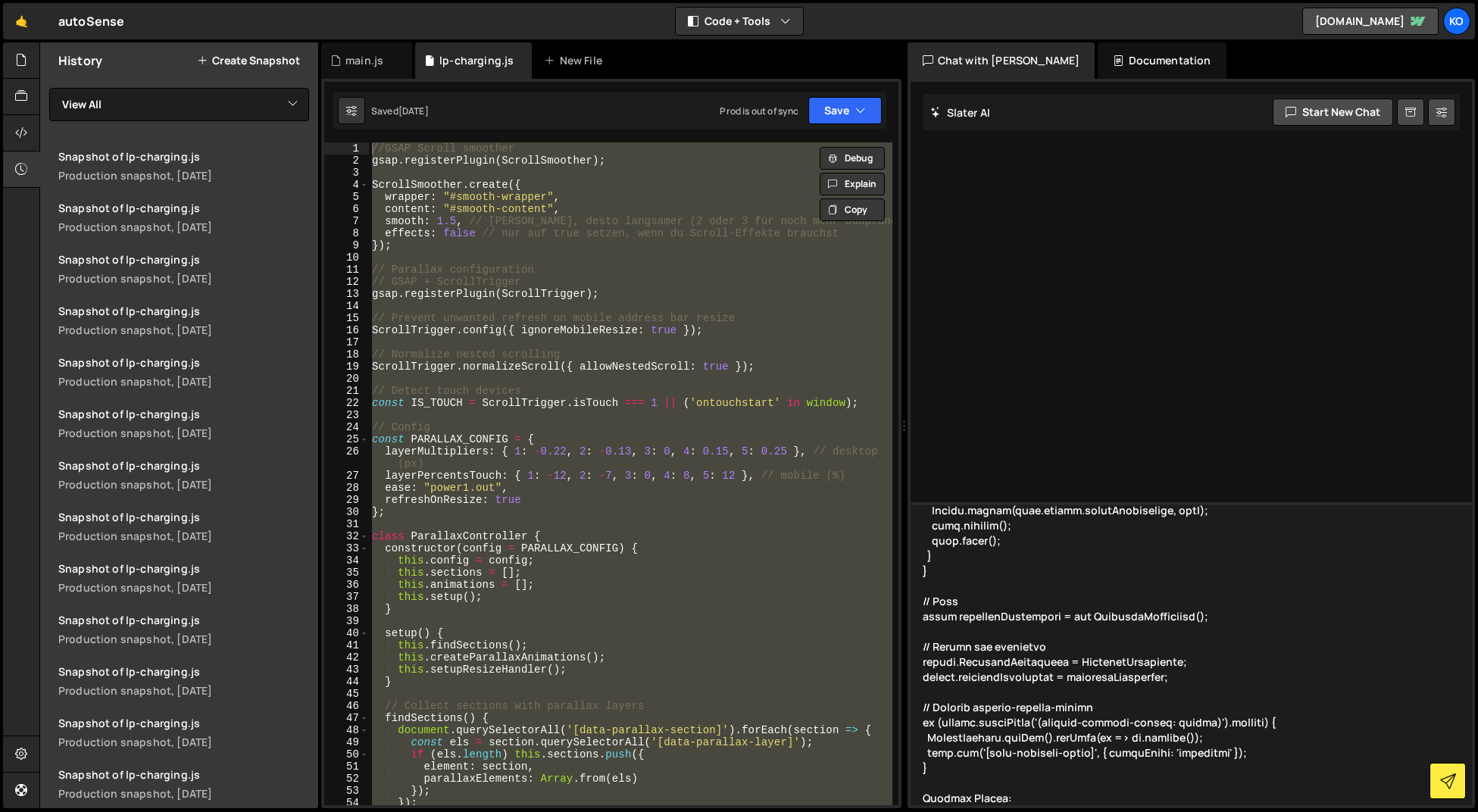
paste textarea "//GSAP Scroll smoother gsap.registerPlugin(ScrollSmoother); ScrollSmoother.crea…"
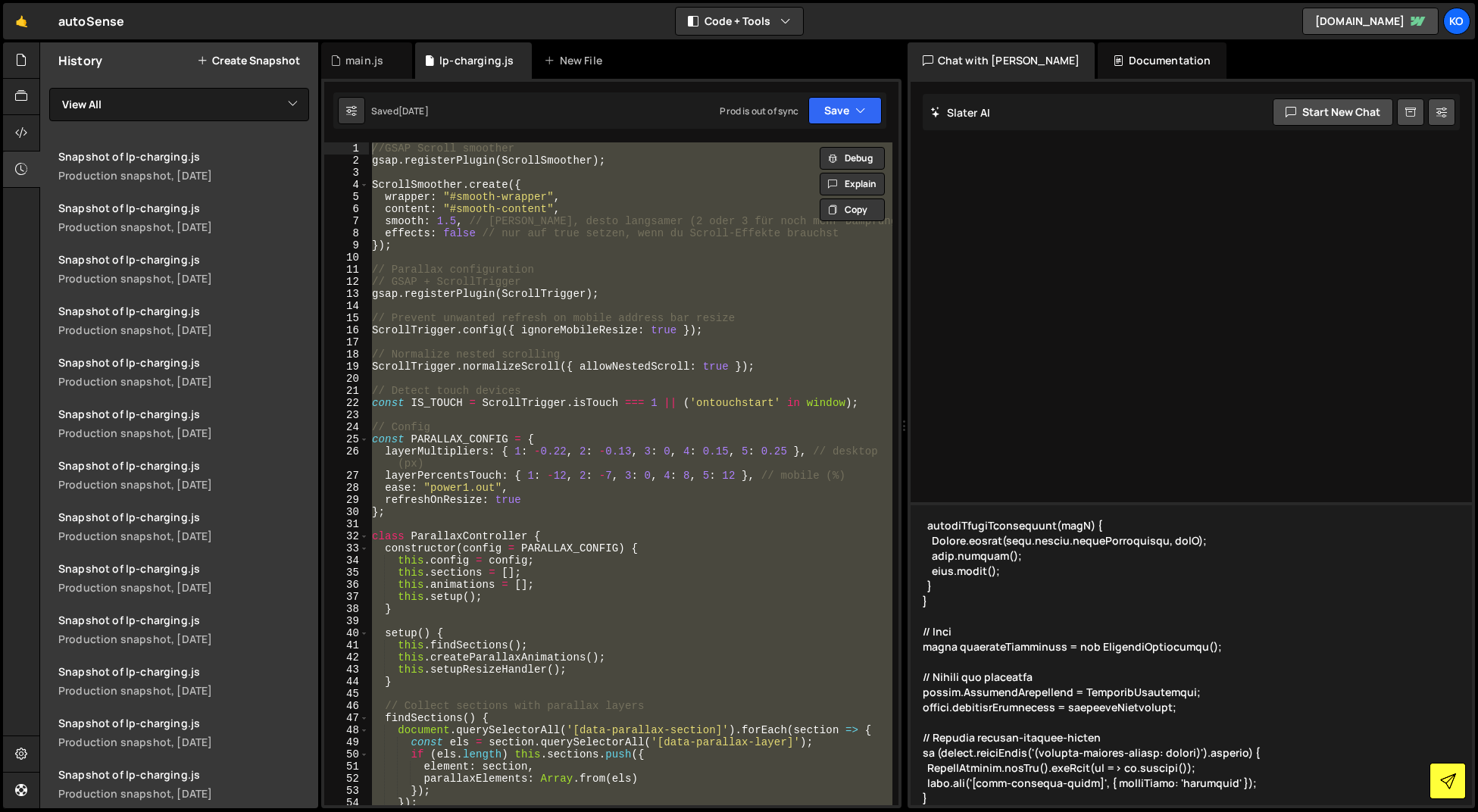
type textarea "What is the difference between these 2 scripts? Production Script: //GSAP Scrol…"
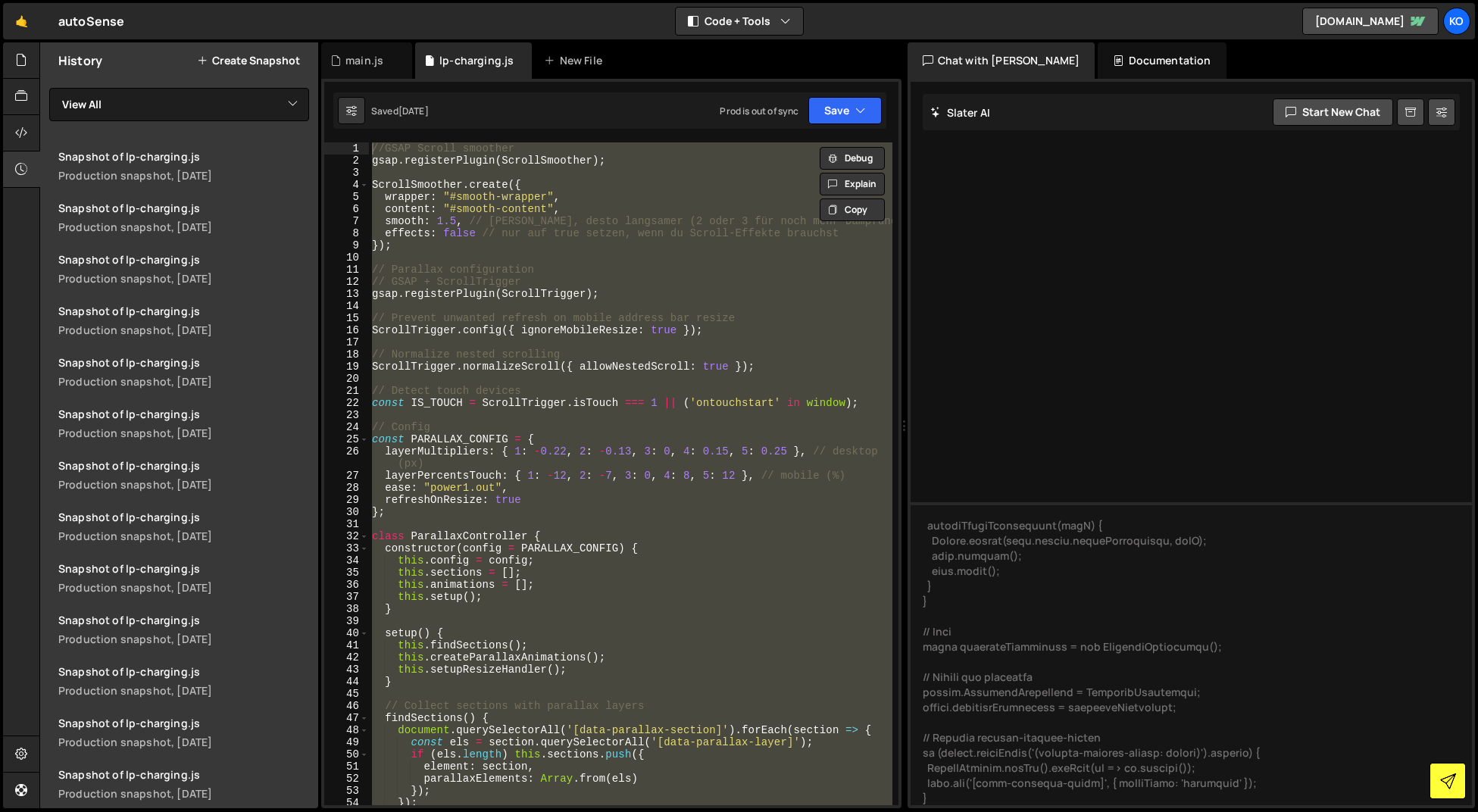
click at [1449, 782] on icon at bounding box center [1448, 782] width 16 height 16
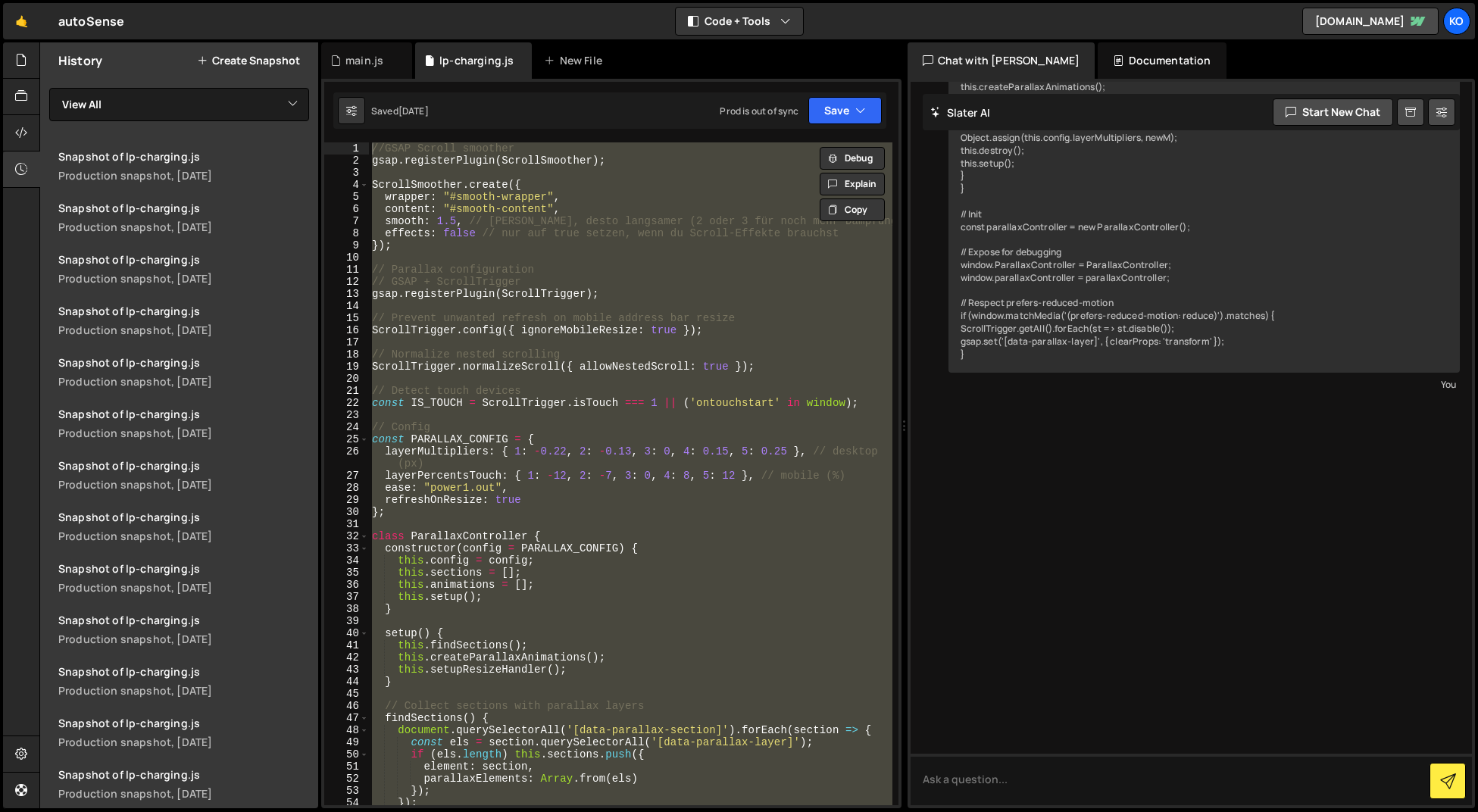
scroll to position [4724, 0]
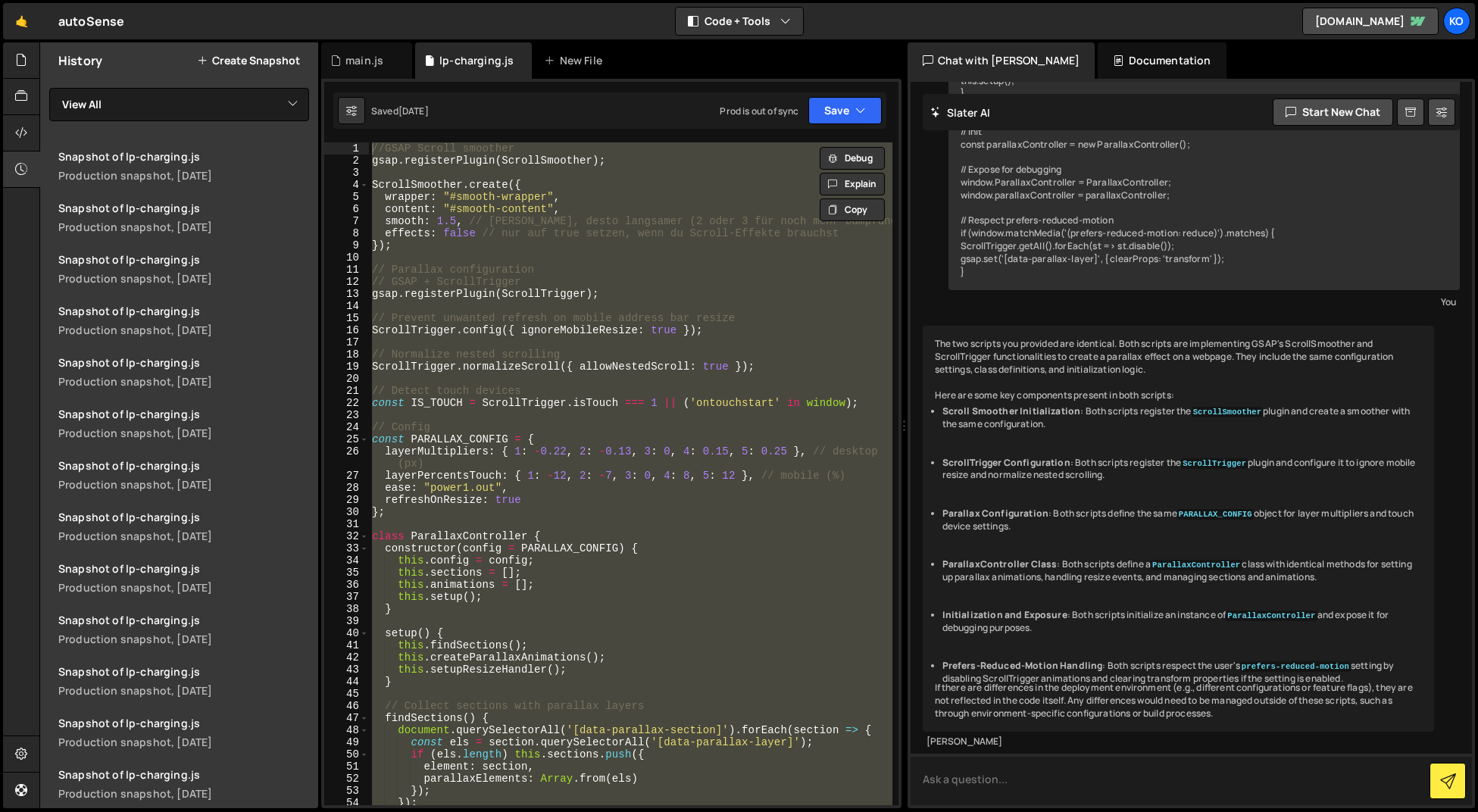
drag, startPoint x: 1009, startPoint y: 777, endPoint x: 1026, endPoint y: 777, distance: 17.0
click at [1009, 777] on textarea at bounding box center [1191, 779] width 562 height 51
click at [1004, 507] on strong "Parallax Configuration" at bounding box center [995, 514] width 107 height 13
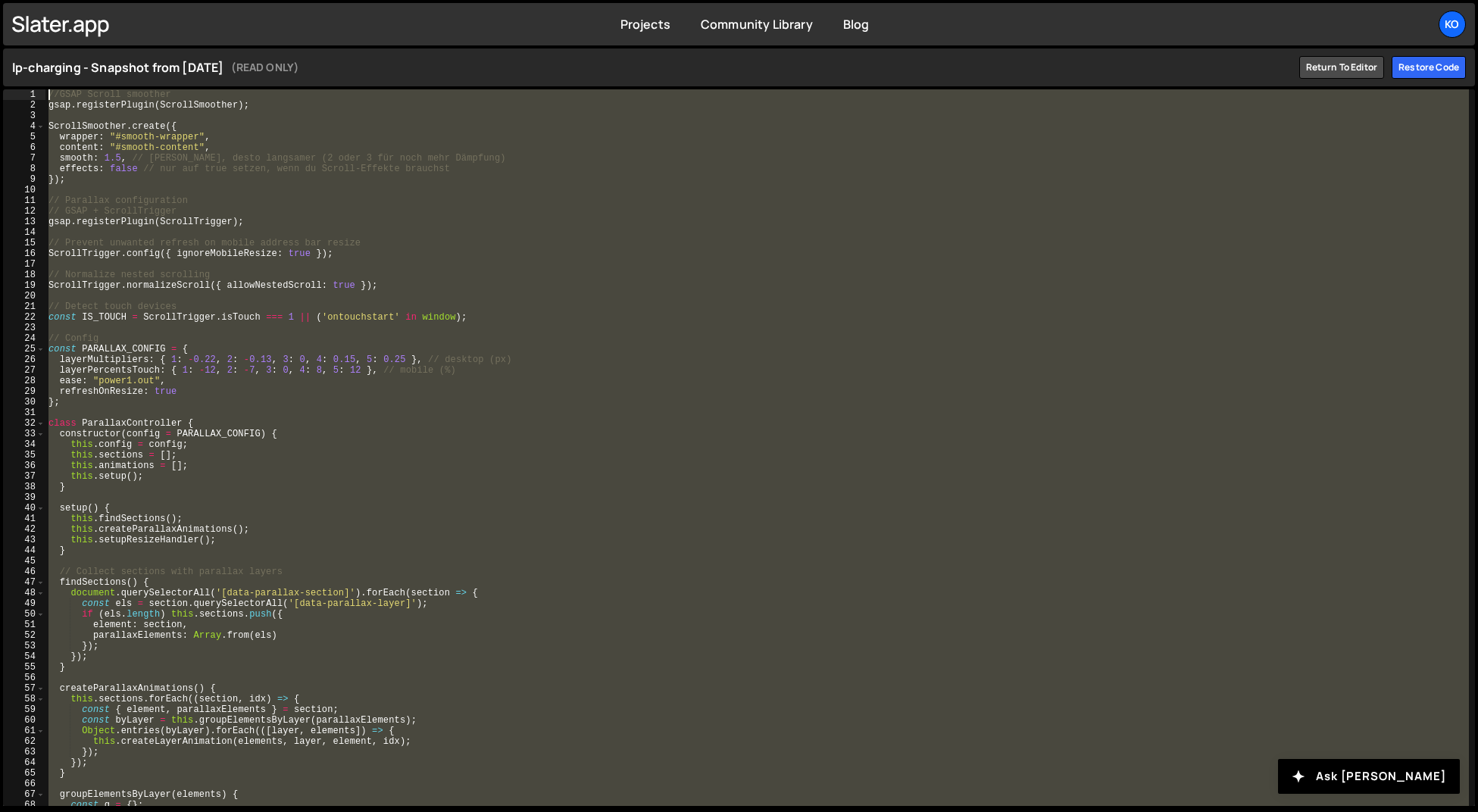
drag, startPoint x: 100, startPoint y: 797, endPoint x: 28, endPoint y: 73, distance: 727.6
click at [28, 73] on div "lp-charging - Snapshot from [DATE] (READ ONLY) Return to editor Restore code 1 …" at bounding box center [739, 429] width 1478 height 766
type textarea "//GSAP Scroll smoother gsap.registerPlugin(ScrollSmoother);"
